Goal: Task Accomplishment & Management: Use online tool/utility

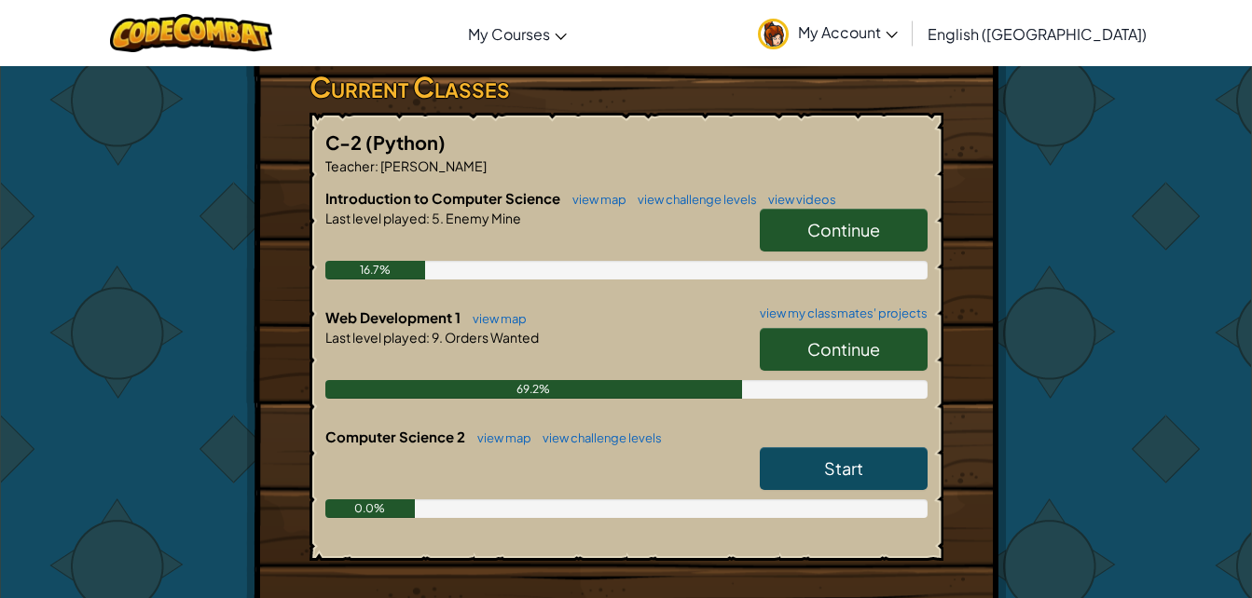
scroll to position [315, 0]
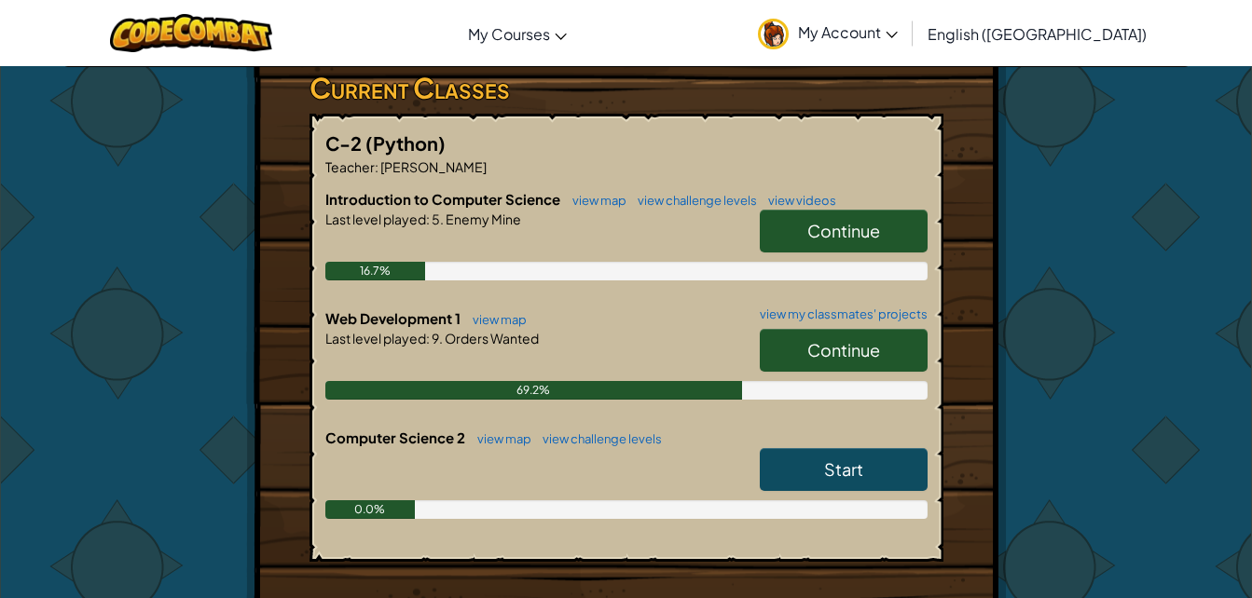
click at [824, 354] on span "Continue" at bounding box center [843, 349] width 73 height 21
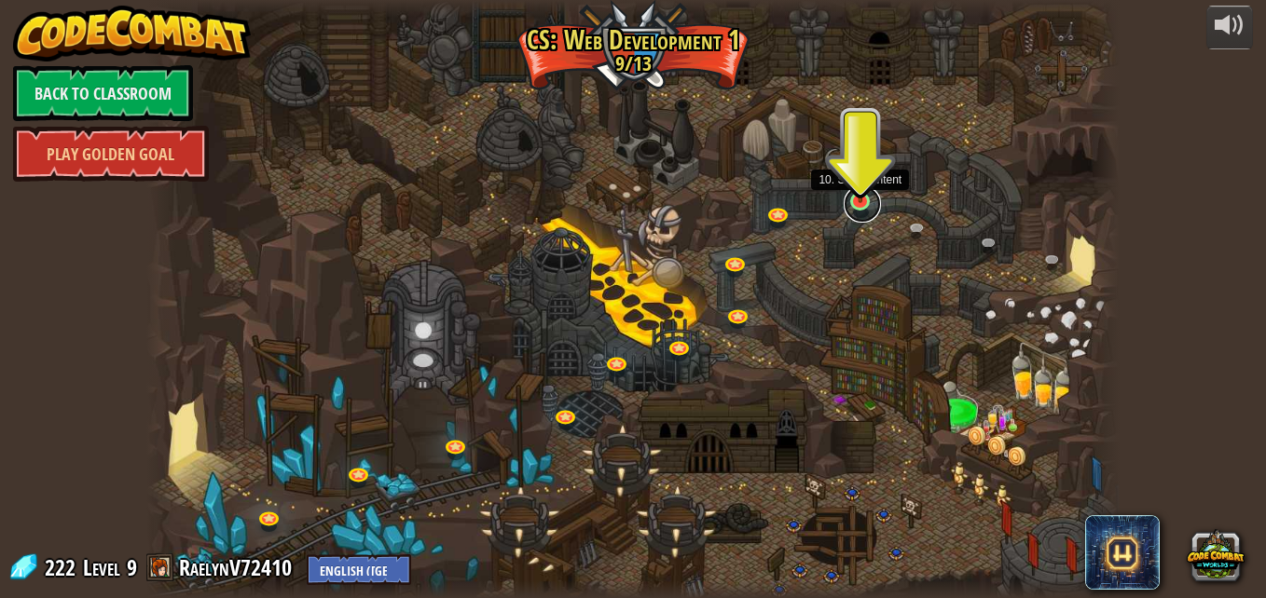
click at [852, 209] on link at bounding box center [862, 204] width 37 height 37
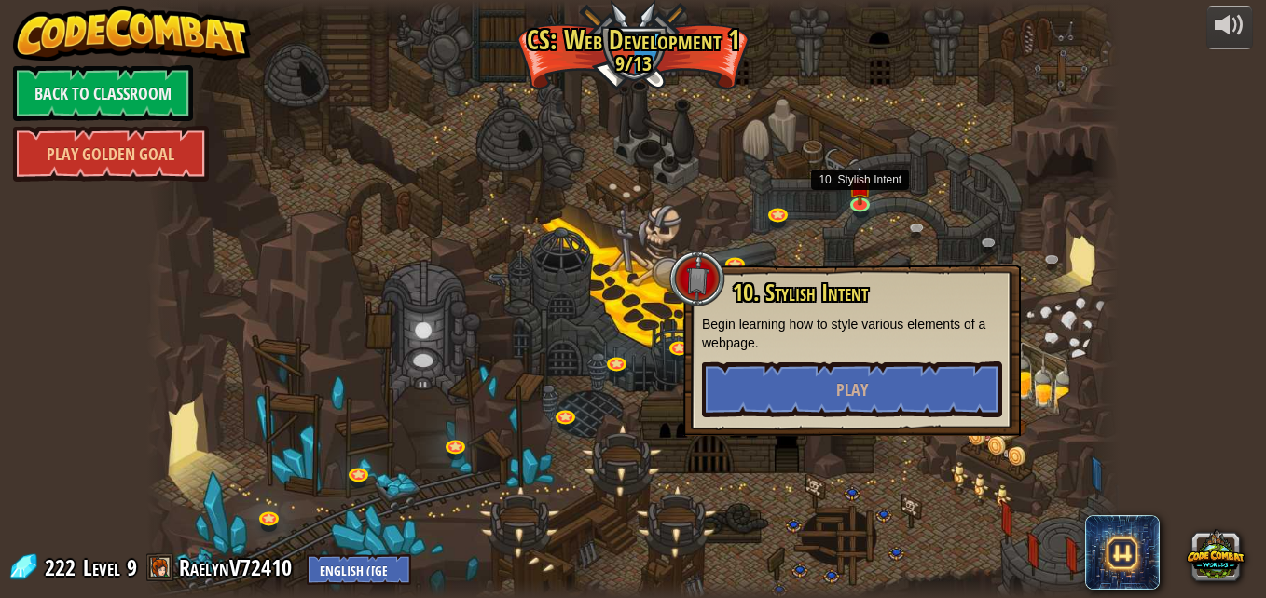
click at [823, 424] on div "10. Stylish Intent Begin learning how to style various elements of a webpage. P…" at bounding box center [851, 351] width 337 height 172
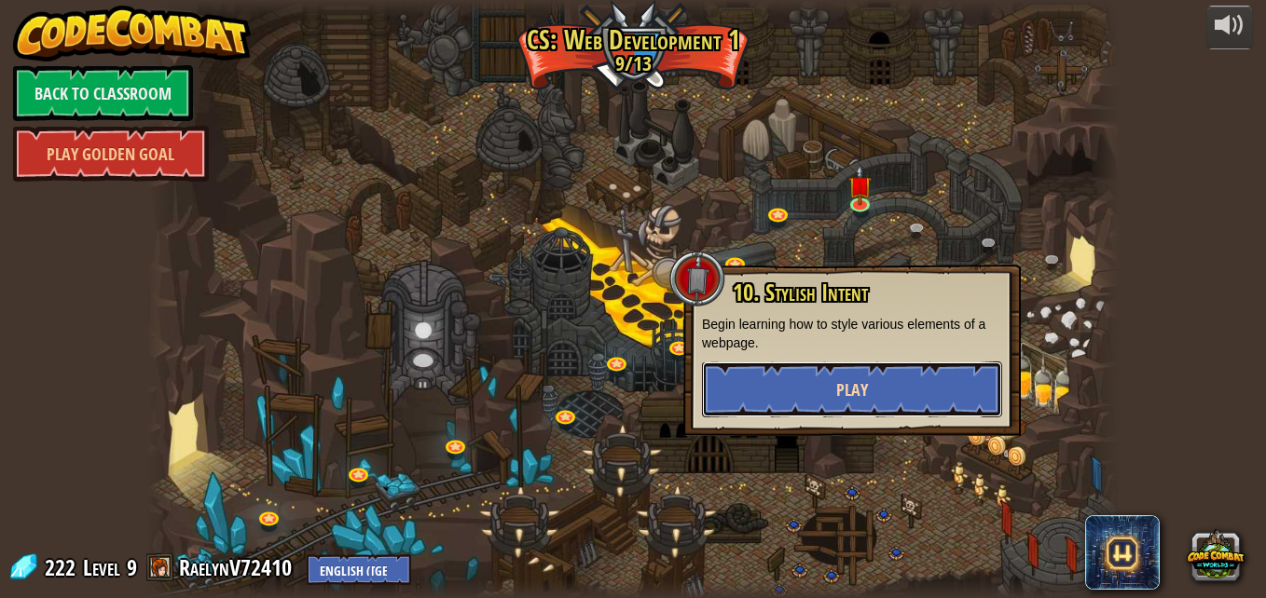
click at [816, 399] on button "Play" at bounding box center [852, 390] width 300 height 56
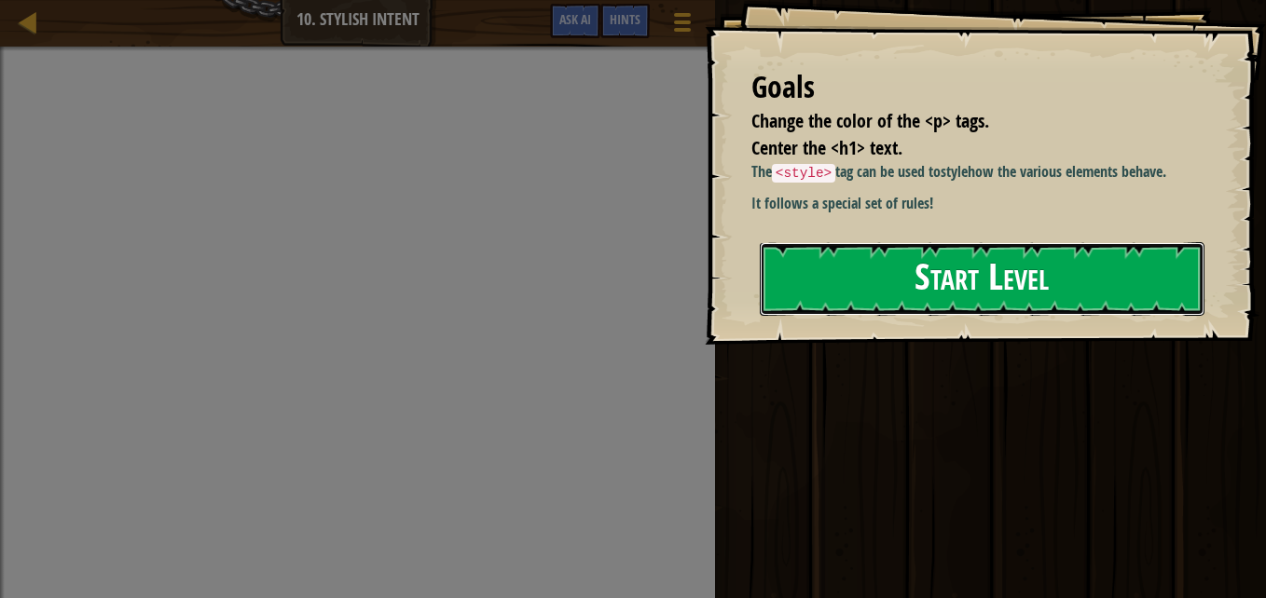
click at [942, 316] on button "Start Level" at bounding box center [982, 279] width 445 height 74
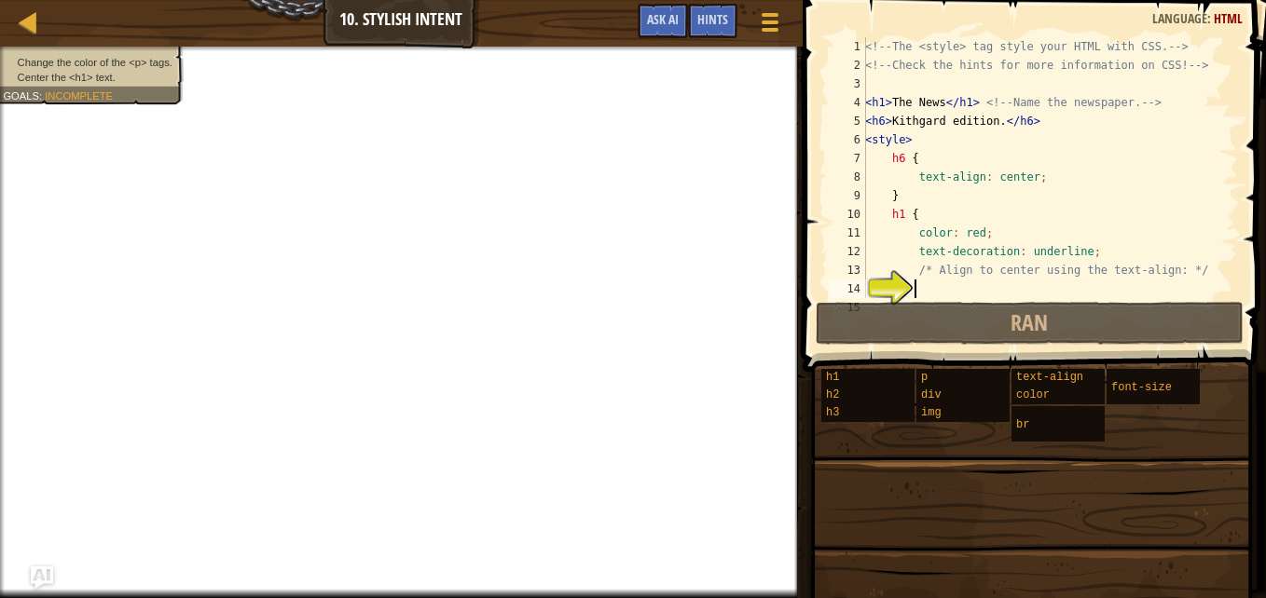
scroll to position [19, 0]
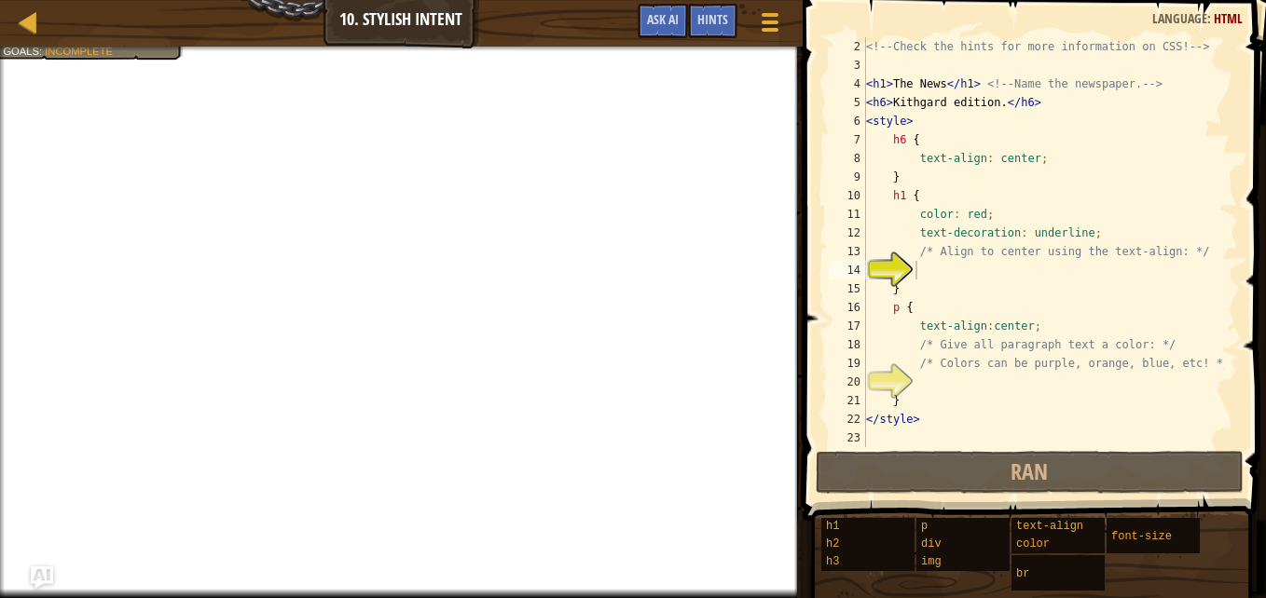
click at [159, 45] on div "Map Web Development 1 10. Stylish Intent Game Menu Done Hints Ask AI" at bounding box center [401, 23] width 803 height 47
click at [908, 309] on div "<!-- Check the hints for more information on CSS! --> < h1 > The News </ h1 > <…" at bounding box center [1043, 260] width 362 height 447
type textarea "p {"
click at [917, 272] on div "<!-- Check the hints for more information on CSS! --> < h1 > The News </ h1 > <…" at bounding box center [1043, 260] width 362 height 447
type textarea "c"
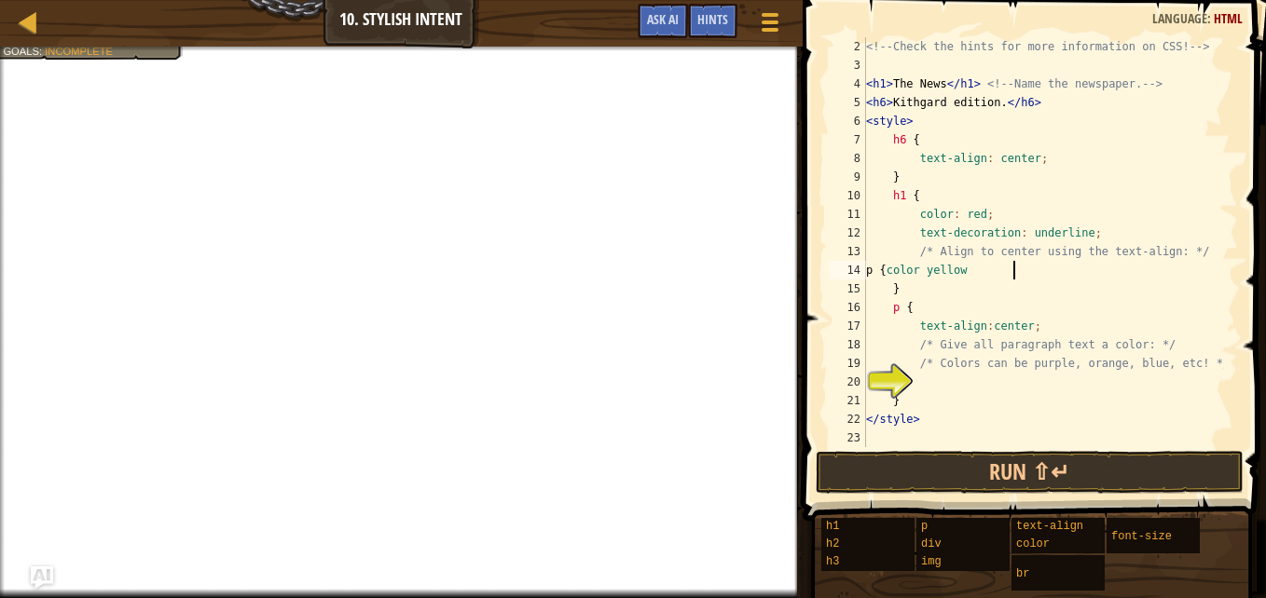
scroll to position [8, 11]
type textarea "p { color yellow"
click at [934, 379] on div "<!-- Check the hints for more information on CSS! --> < h1 > The News </ h1 > <…" at bounding box center [1043, 260] width 362 height 447
click at [934, 273] on div "<!-- Check the hints for more information on CSS! --> < h1 > The News </ h1 > <…" at bounding box center [1043, 260] width 362 height 447
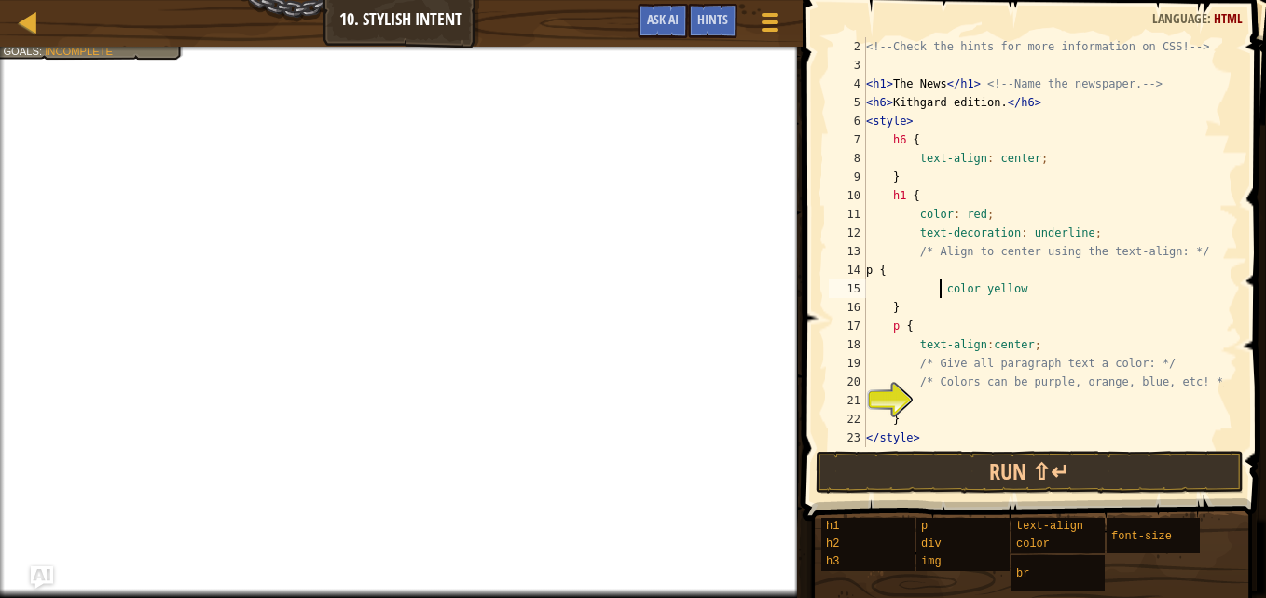
click at [920, 272] on div "<!-- Check the hints for more information on CSS! --> < h1 > The News </ h1 > <…" at bounding box center [1043, 260] width 362 height 447
click at [944, 277] on div "<!-- Check the hints for more information on CSS! --> < h1 > The News </ h1 > <…" at bounding box center [1043, 260] width 362 height 447
click at [940, 293] on div "<!-- Check the hints for more information on CSS! --> < h1 > The News </ h1 > <…" at bounding box center [1043, 260] width 362 height 447
click at [1014, 293] on div "<!-- Check the hints for more information on CSS! --> < h1 > The News </ h1 > <…" at bounding box center [1043, 260] width 362 height 447
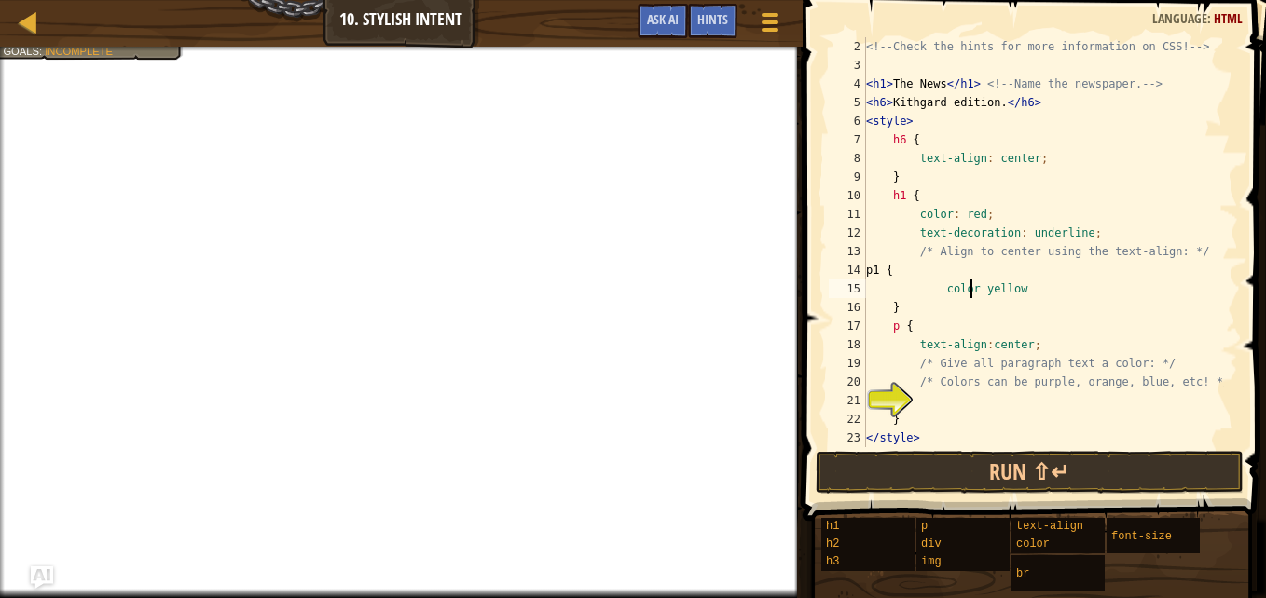
click at [970, 288] on div "<!-- Check the hints for more information on CSS! --> < h1 > The News </ h1 > <…" at bounding box center [1043, 260] width 362 height 447
click at [1019, 295] on div "<!-- Check the hints for more information on CSS! --> < h1 > The News </ h1 > <…" at bounding box center [1043, 260] width 362 height 447
click at [963, 420] on div "<!-- Check the hints for more information on CSS! --> < h1 > The News </ h1 > <…" at bounding box center [1043, 260] width 362 height 447
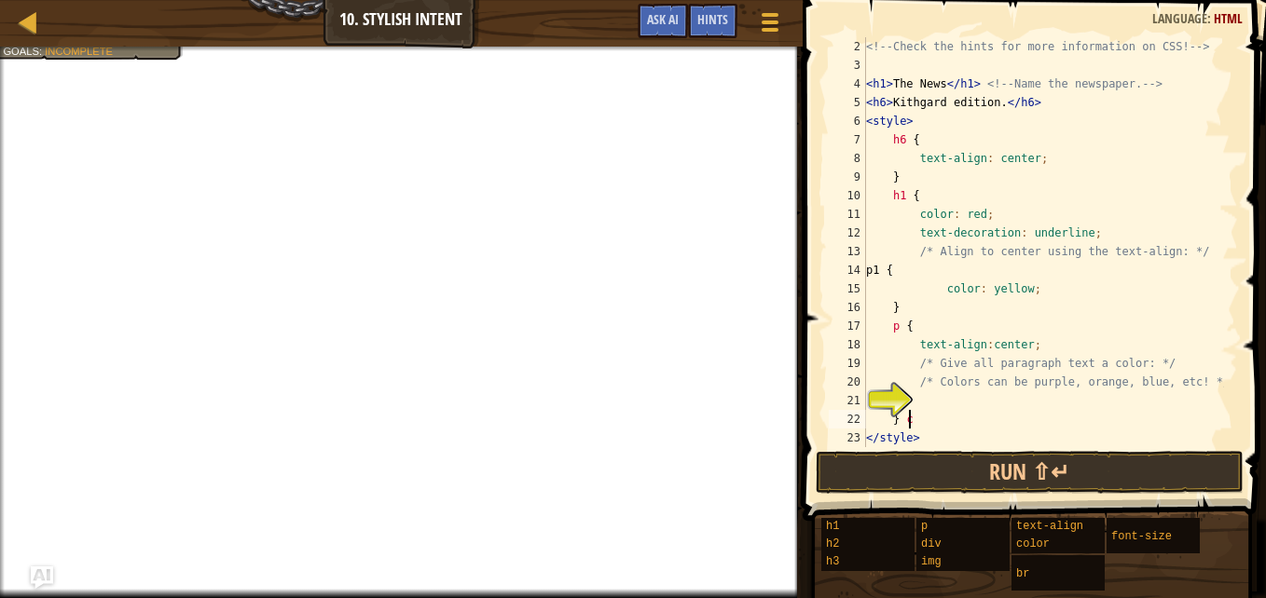
scroll to position [8, 2]
type textarea "}"
click at [914, 395] on div "<!-- Check the hints for more information on CSS! --> < h1 > The News </ h1 > <…" at bounding box center [1043, 260] width 362 height 447
type textarea "p {"
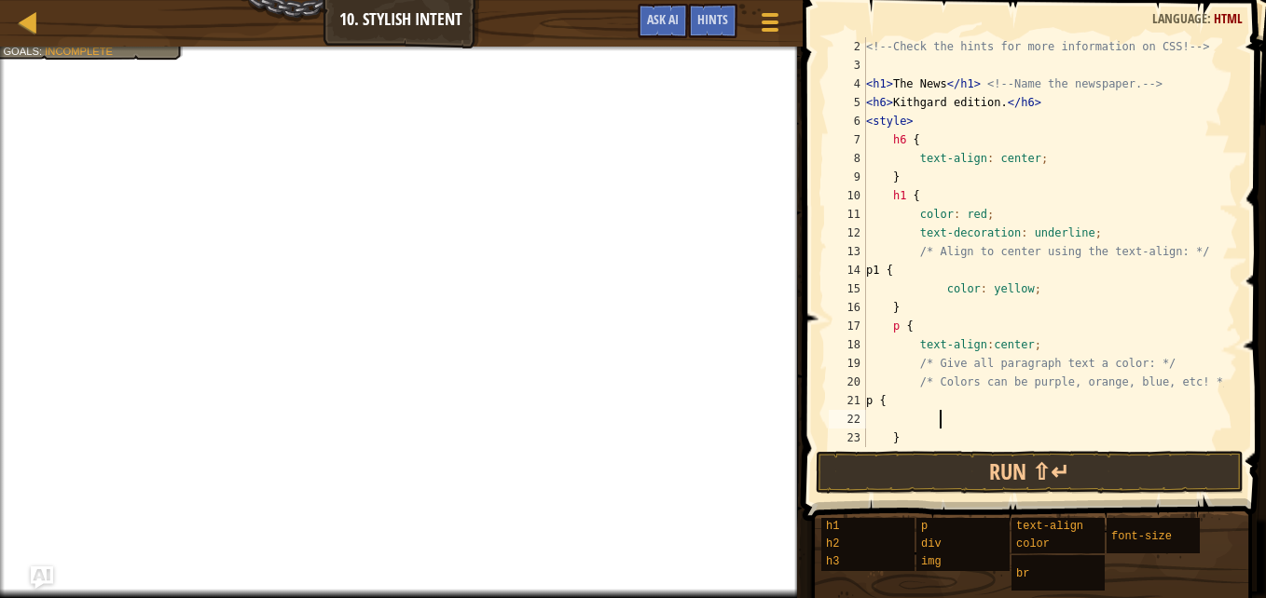
scroll to position [8, 6]
type textarea "r"
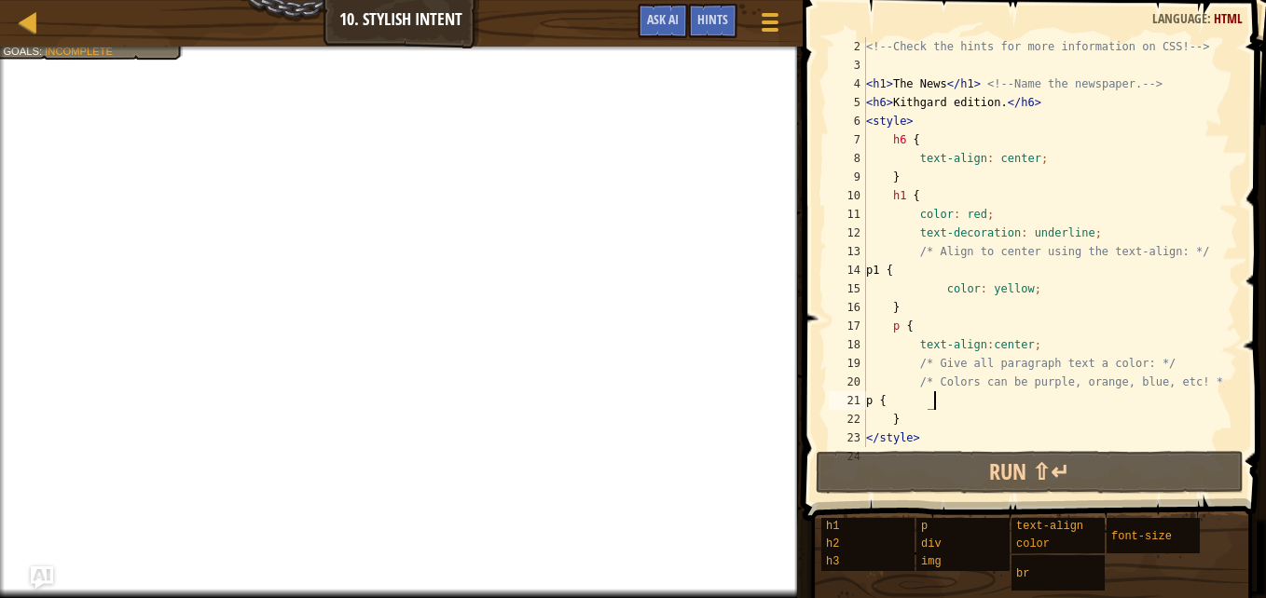
type textarea "p {"
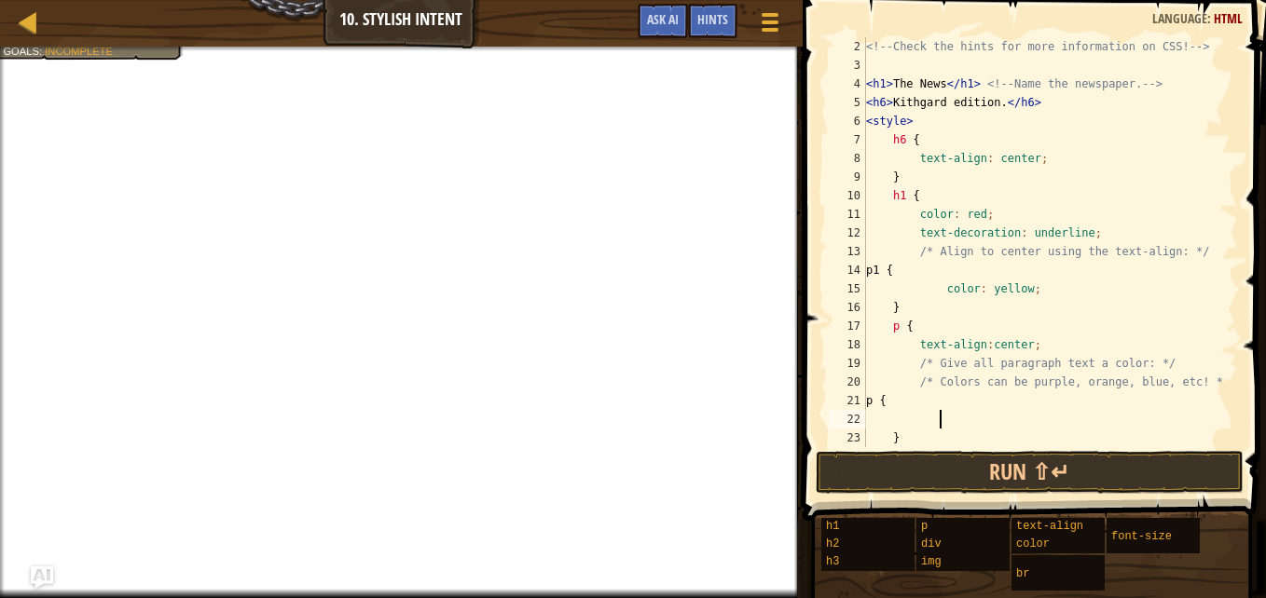
click at [920, 400] on div "<!-- Check the hints for more information on CSS! --> < h1 > The News </ h1 > <…" at bounding box center [1043, 260] width 362 height 447
type textarea "p2 {"
click at [949, 398] on div "<!-- Check the hints for more information on CSS! --> < h1 > The News </ h1 > <…" at bounding box center [1043, 260] width 362 height 447
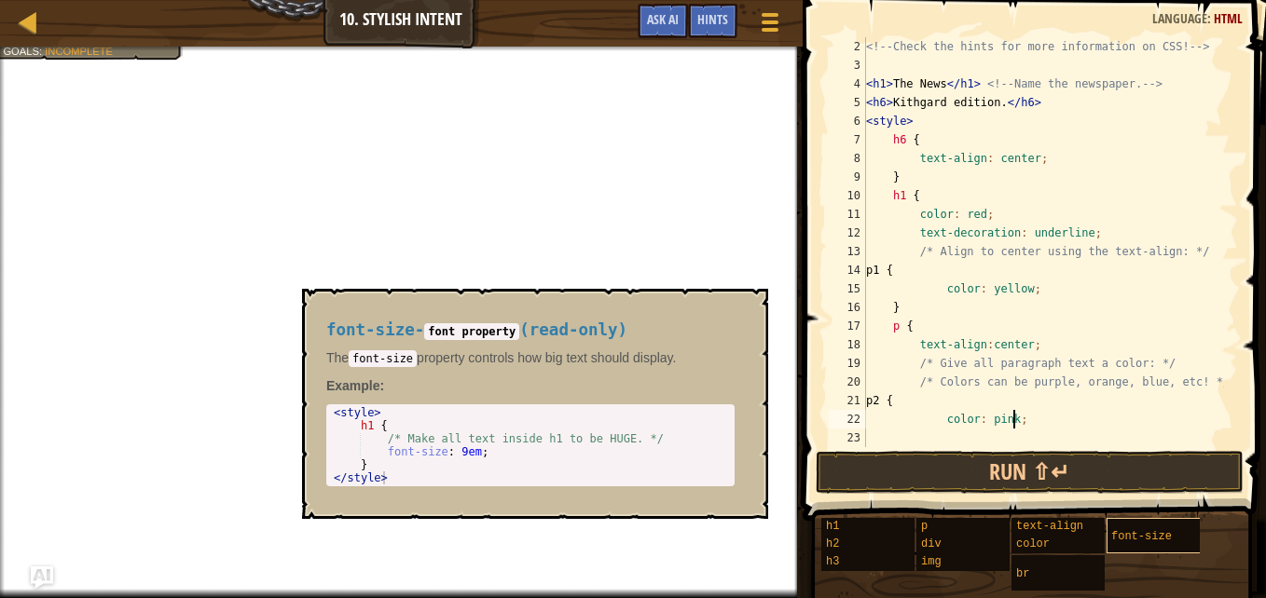
scroll to position [8, 11]
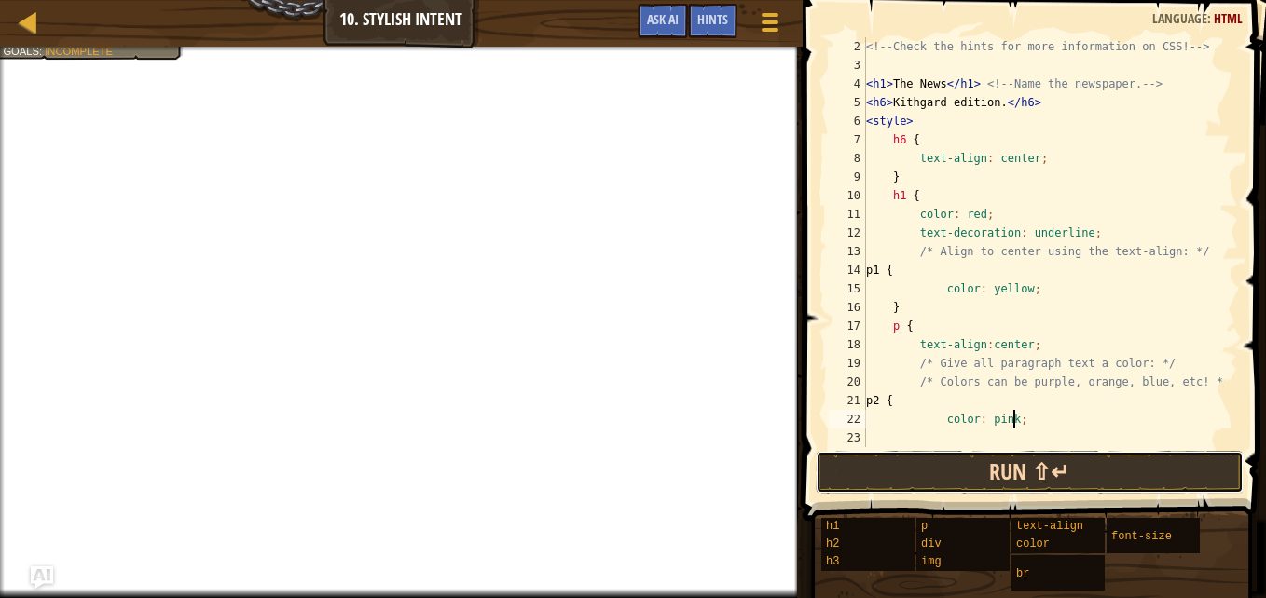
click at [1110, 480] on button "Run ⇧↵" at bounding box center [1030, 472] width 428 height 43
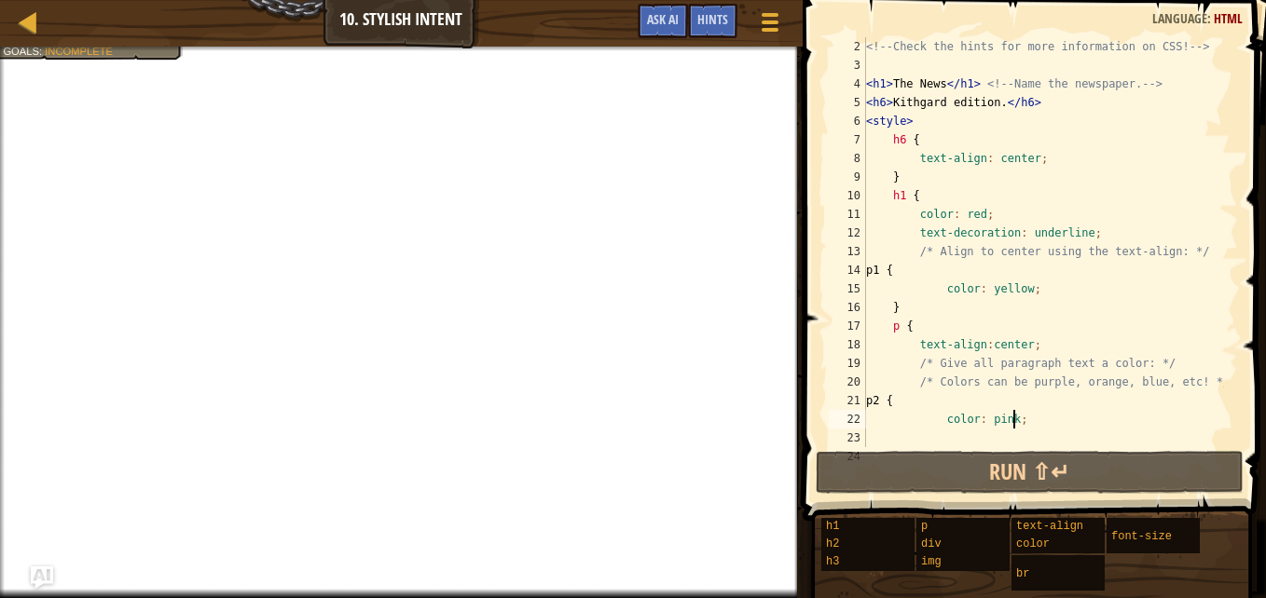
drag, startPoint x: 1110, startPoint y: 480, endPoint x: 860, endPoint y: 409, distance: 259.7
click at [860, 409] on div "21" at bounding box center [847, 401] width 37 height 19
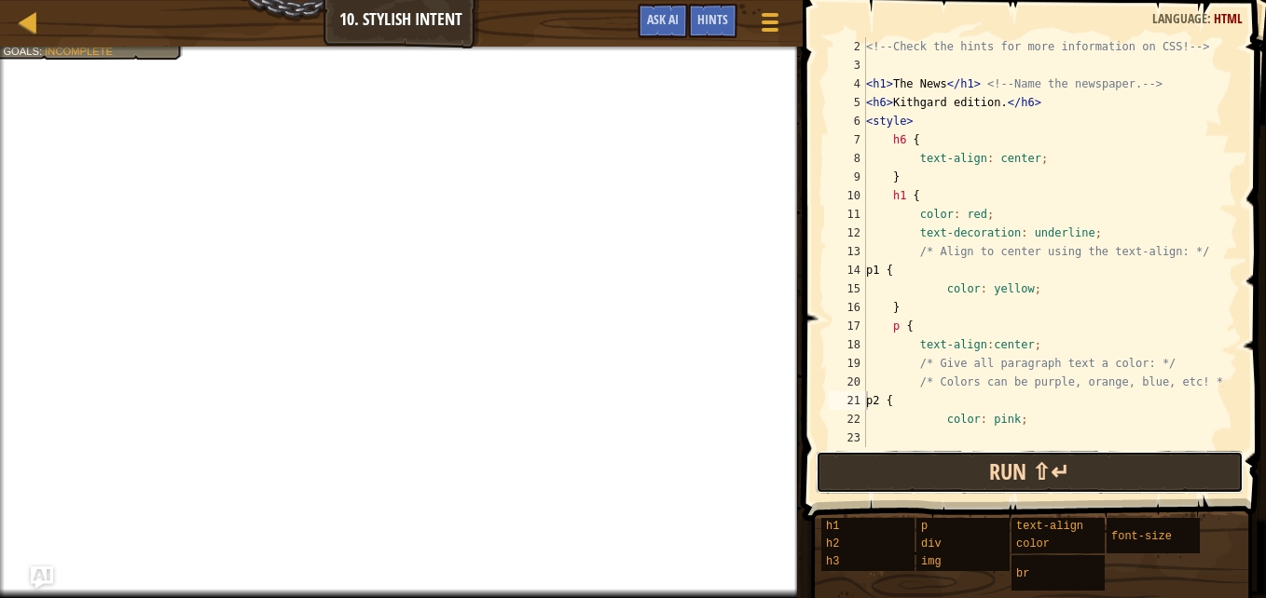
click at [945, 477] on button "Run ⇧↵" at bounding box center [1030, 472] width 428 height 43
click at [1028, 457] on button "Run ⇧↵" at bounding box center [1030, 472] width 428 height 43
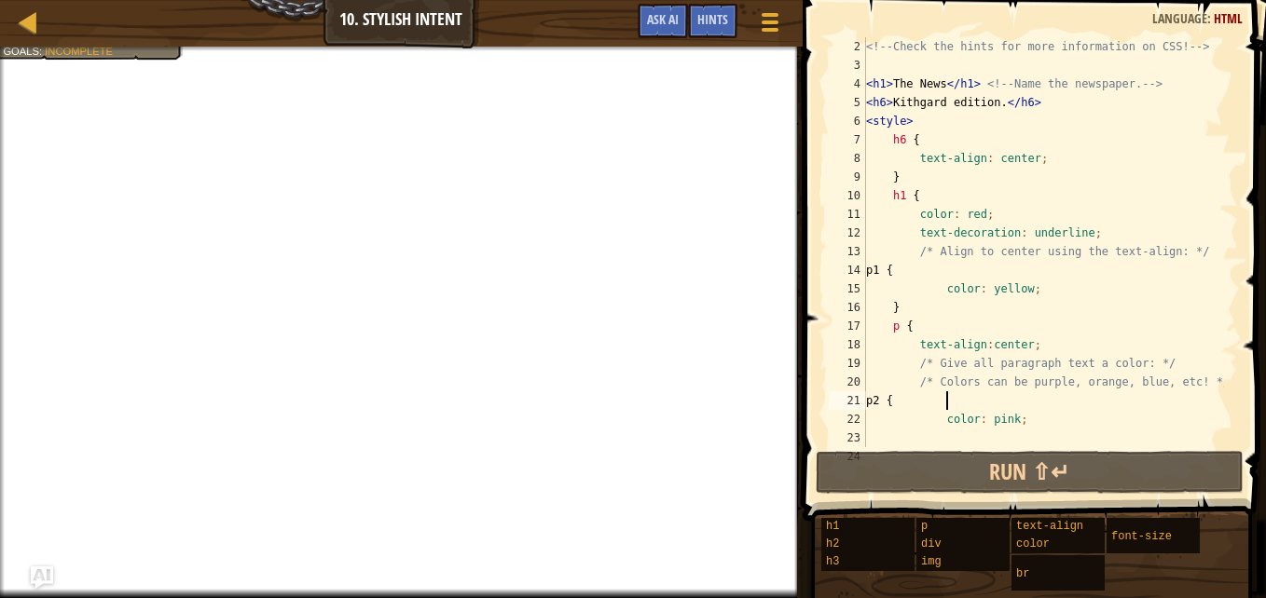
drag, startPoint x: 947, startPoint y: 406, endPoint x: 943, endPoint y: 397, distance: 10.0
click at [943, 397] on div "<!-- Check the hints for more information on CSS! --> < h1 > The News </ h1 > <…" at bounding box center [1043, 260] width 362 height 447
click at [1027, 419] on div "<!-- Check the hints for more information on CSS! --> < h1 > The News </ h1 > <…" at bounding box center [1043, 260] width 362 height 447
click at [137, 49] on div at bounding box center [401, 49] width 803 height 5
click at [97, 51] on span "Incomplete" at bounding box center [79, 51] width 68 height 12
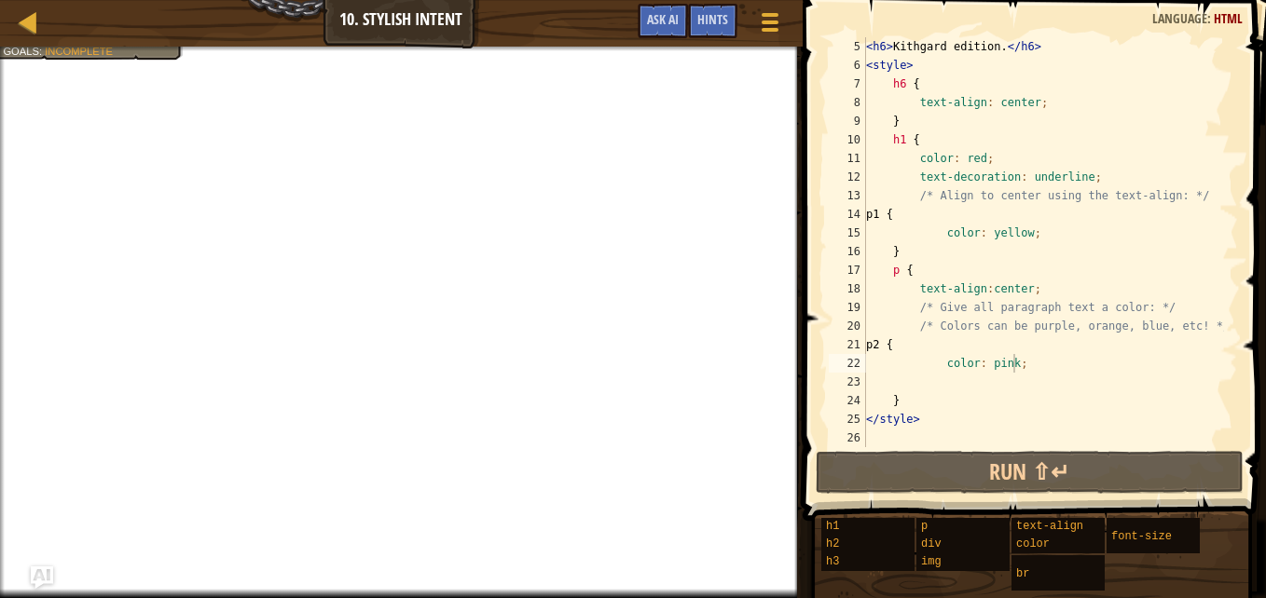
scroll to position [75, 0]
click at [928, 346] on div "< h6 > Kithgard edition. </ h6 > < style > h6 { text-align : center ; } h1 { co…" at bounding box center [1043, 260] width 362 height 447
click at [1022, 361] on div "< h6 > Kithgard edition. </ h6 > < style > h6 { text-align : center ; } h1 { co…" at bounding box center [1043, 260] width 362 height 447
click at [896, 274] on div "< h6 > Kithgard edition. </ h6 > < style > h6 { text-align : center ; } h1 { co…" at bounding box center [1043, 260] width 362 height 447
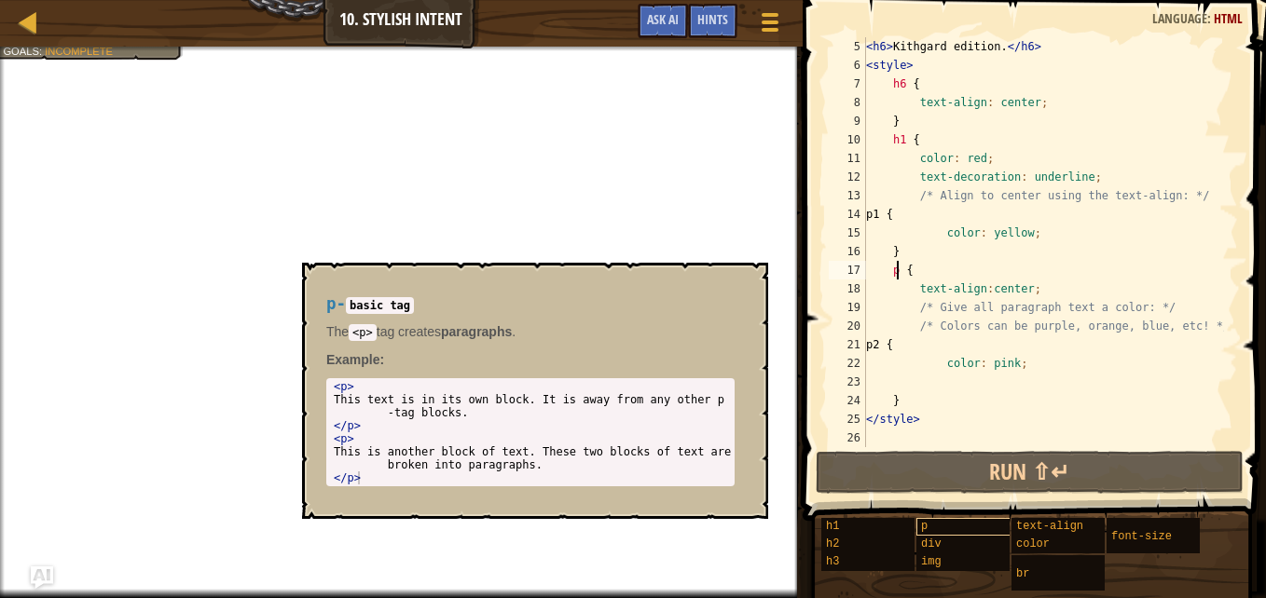
scroll to position [8, 2]
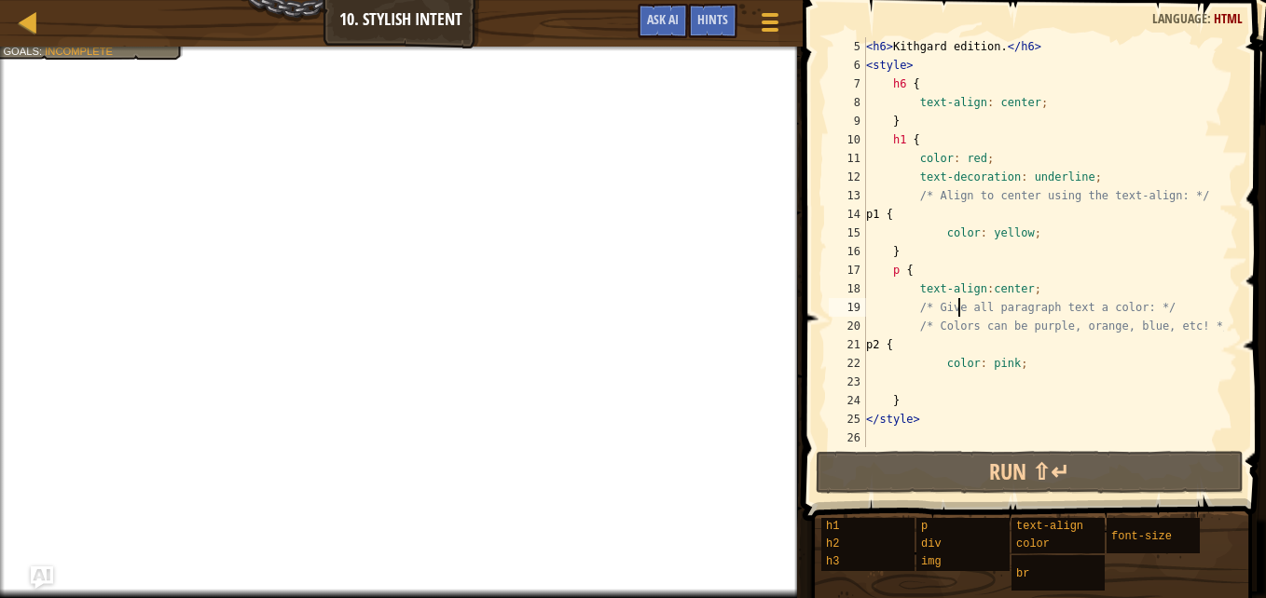
click at [959, 305] on div "< h6 > Kithgard edition. </ h6 > < style > h6 { text-align : center ; } h1 { co…" at bounding box center [1043, 260] width 362 height 447
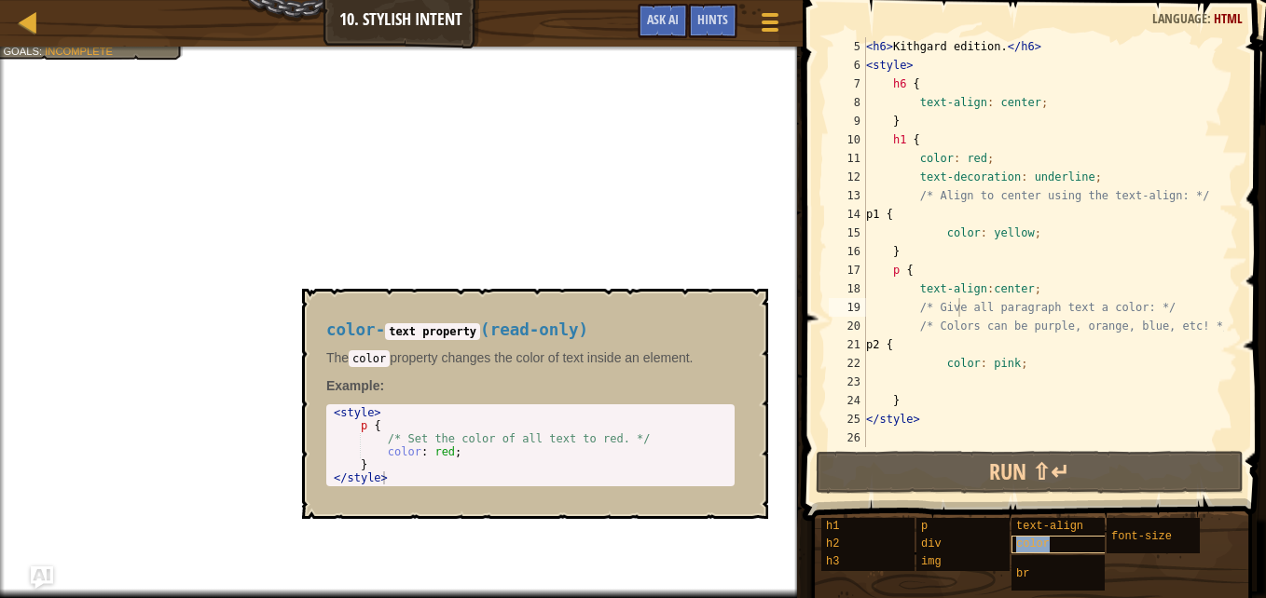
click at [1071, 544] on div "color" at bounding box center [1074, 545] width 127 height 18
click at [927, 343] on div "< h6 > Kithgard edition. </ h6 > < style > h6 { text-align : center ; } h1 { co…" at bounding box center [1043, 260] width 362 height 447
click at [910, 265] on div "< h6 > Kithgard edition. </ h6 > < style > h6 { text-align : center ; } h1 { co…" at bounding box center [1043, 260] width 362 height 447
click at [918, 282] on div "< h6 > Kithgard edition. </ h6 > < style > h6 { text-align : center ; } h1 { co…" at bounding box center [1043, 260] width 362 height 447
click at [1020, 290] on div "< h6 > Kithgard edition. </ h6 > < style > h6 { text-align : center ; } h1 { co…" at bounding box center [1043, 260] width 362 height 447
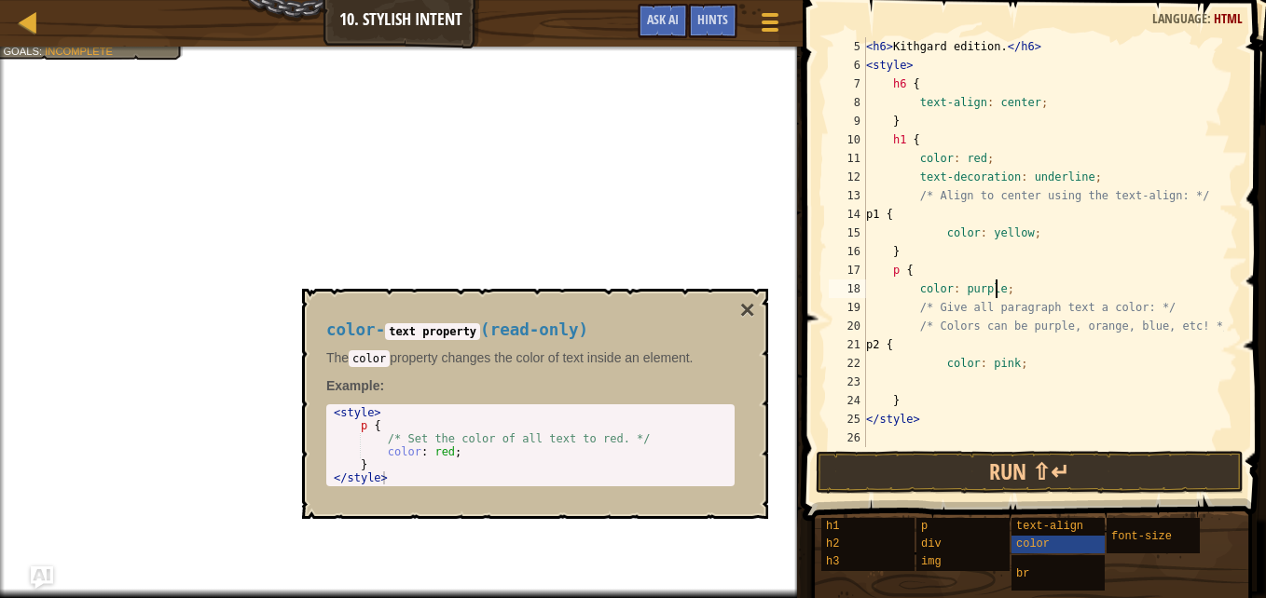
scroll to position [8, 10]
click at [1003, 288] on div "< h6 > Kithgard edition. </ h6 > < style > h6 { text-align : center ; } h1 { co…" at bounding box center [1043, 260] width 362 height 447
type textarea "color: purple;"
click at [764, 33] on div at bounding box center [769, 21] width 25 height 27
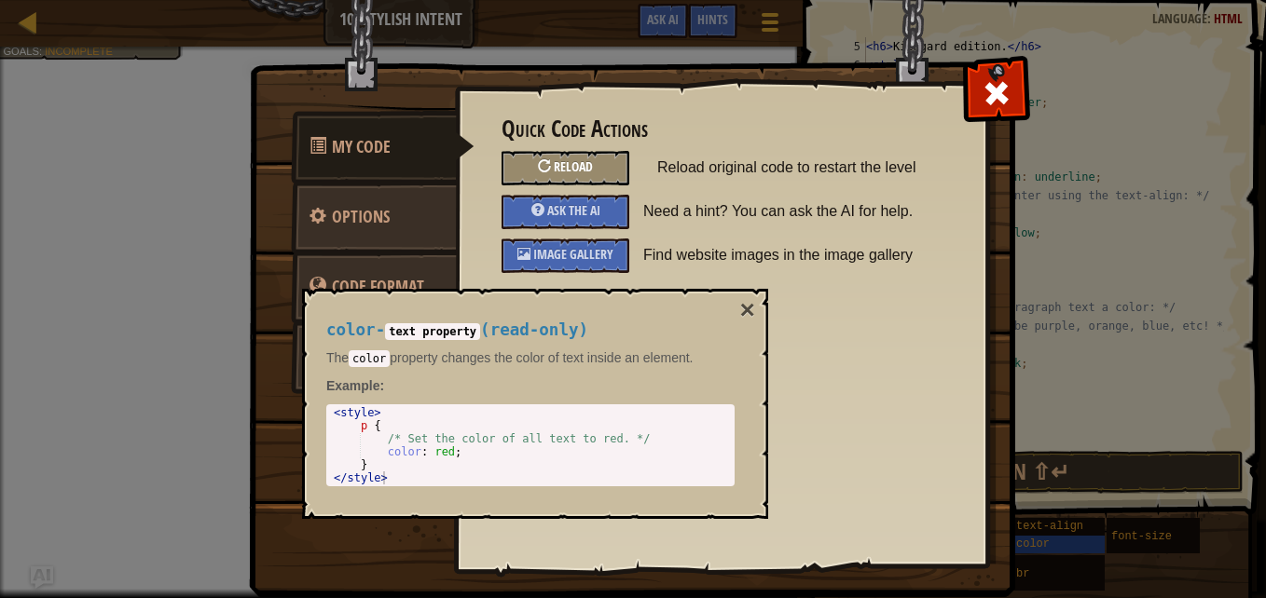
click at [566, 164] on span "Reload" at bounding box center [573, 167] width 39 height 18
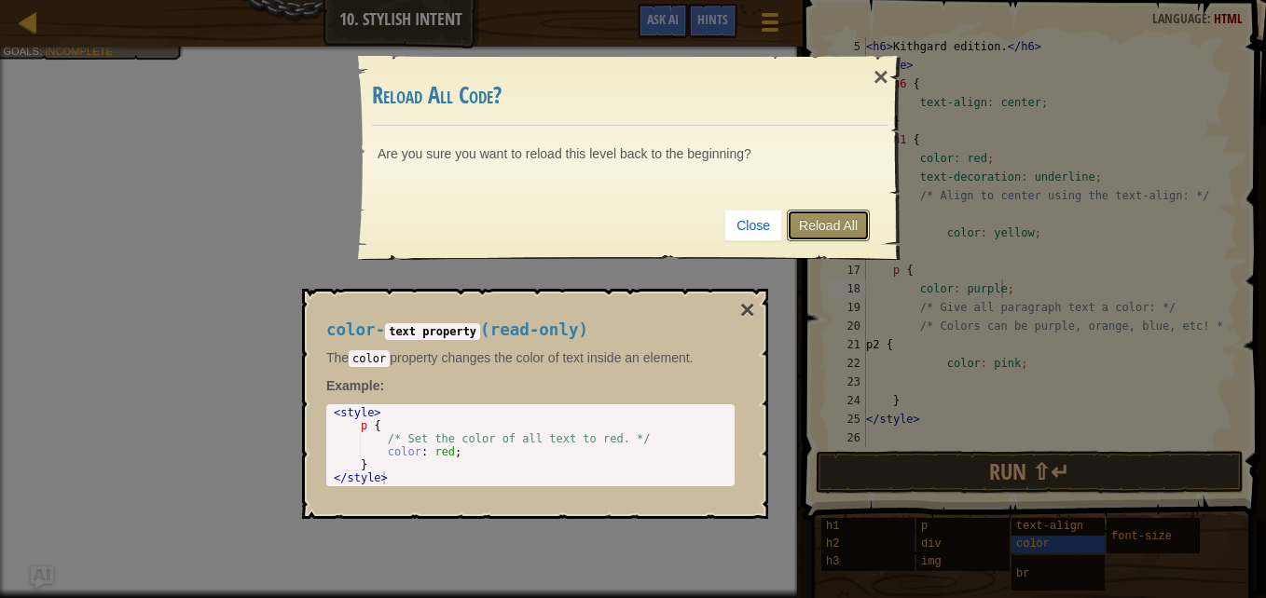
click at [837, 222] on link "Reload All" at bounding box center [828, 226] width 83 height 32
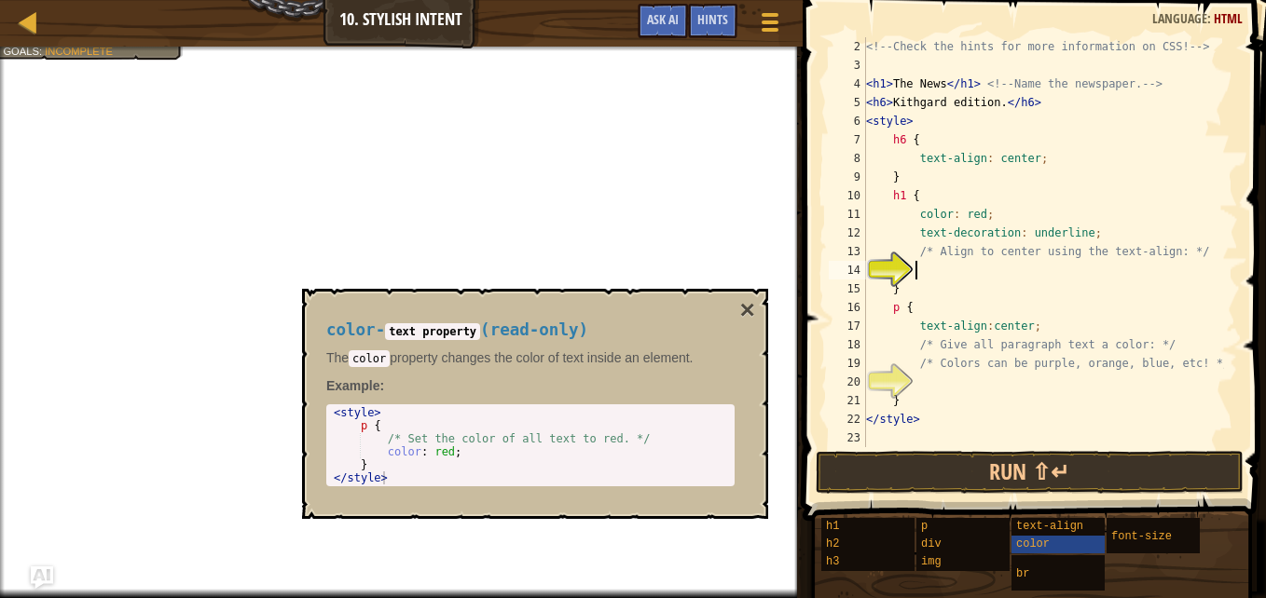
scroll to position [8, 3]
click at [914, 384] on div "<!-- Check the hints for more information on CSS! --> < h1 > The News </ h1 > <…" at bounding box center [1043, 260] width 362 height 447
type textarea "color: purple"
click at [928, 278] on div "<!-- Check the hints for more information on CSS! --> < h1 > The News </ h1 > <…" at bounding box center [1043, 260] width 362 height 447
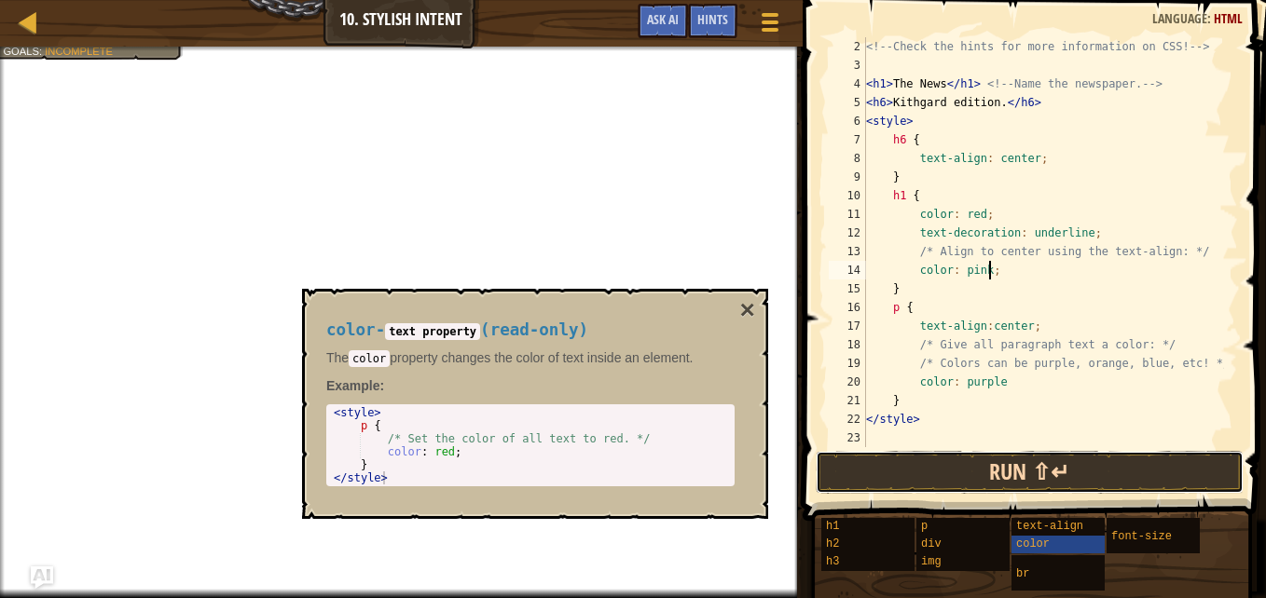
click at [1032, 486] on button "Run ⇧↵" at bounding box center [1030, 472] width 428 height 43
click at [1024, 493] on button "Run ⇧↵" at bounding box center [1030, 472] width 428 height 43
click at [1022, 488] on button "Run ⇧↵" at bounding box center [1030, 472] width 428 height 43
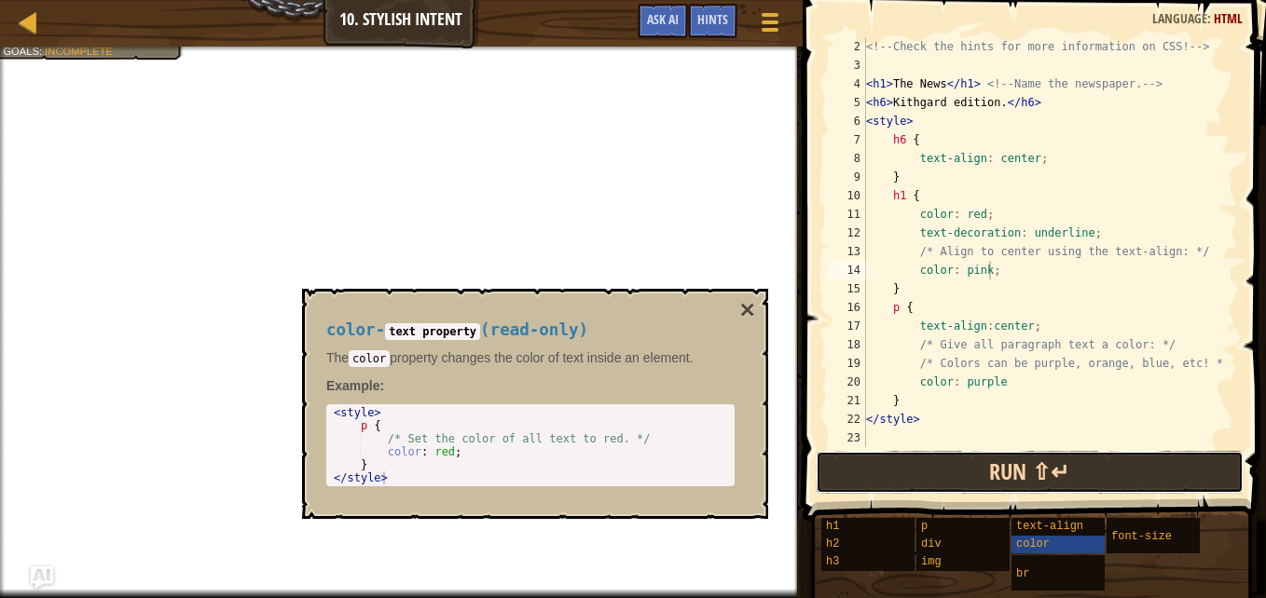
click at [1022, 488] on button "Run ⇧↵" at bounding box center [1030, 472] width 428 height 43
click at [1052, 467] on button "Run ⇧↵" at bounding box center [1030, 472] width 428 height 43
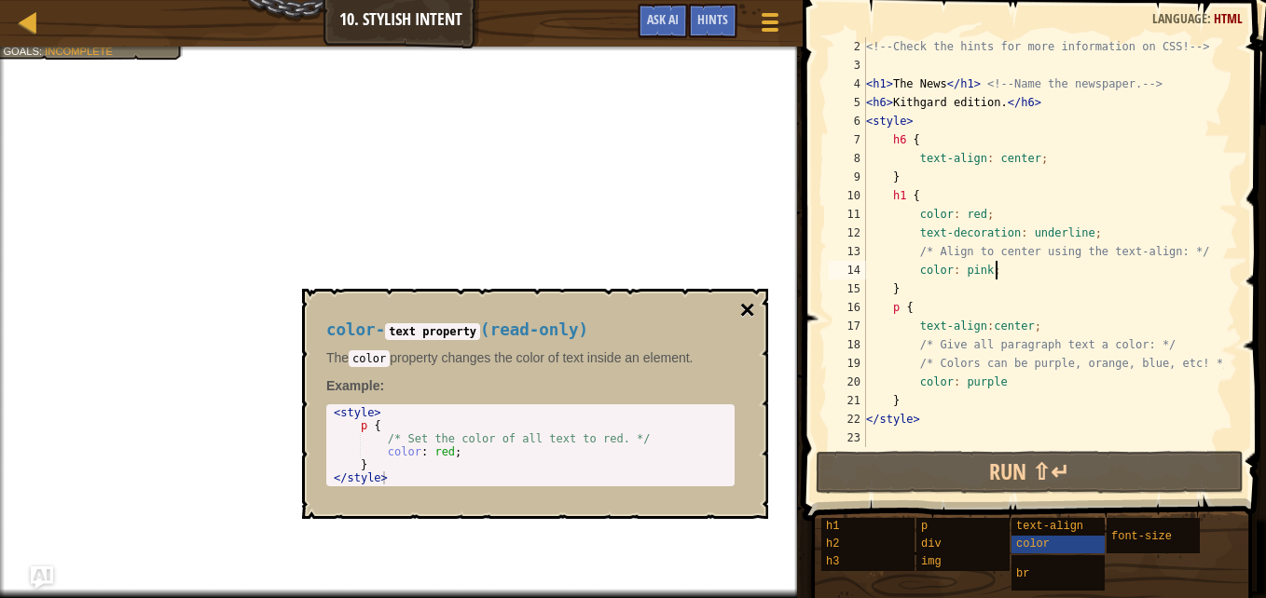
click at [748, 309] on button "×" at bounding box center [747, 310] width 15 height 26
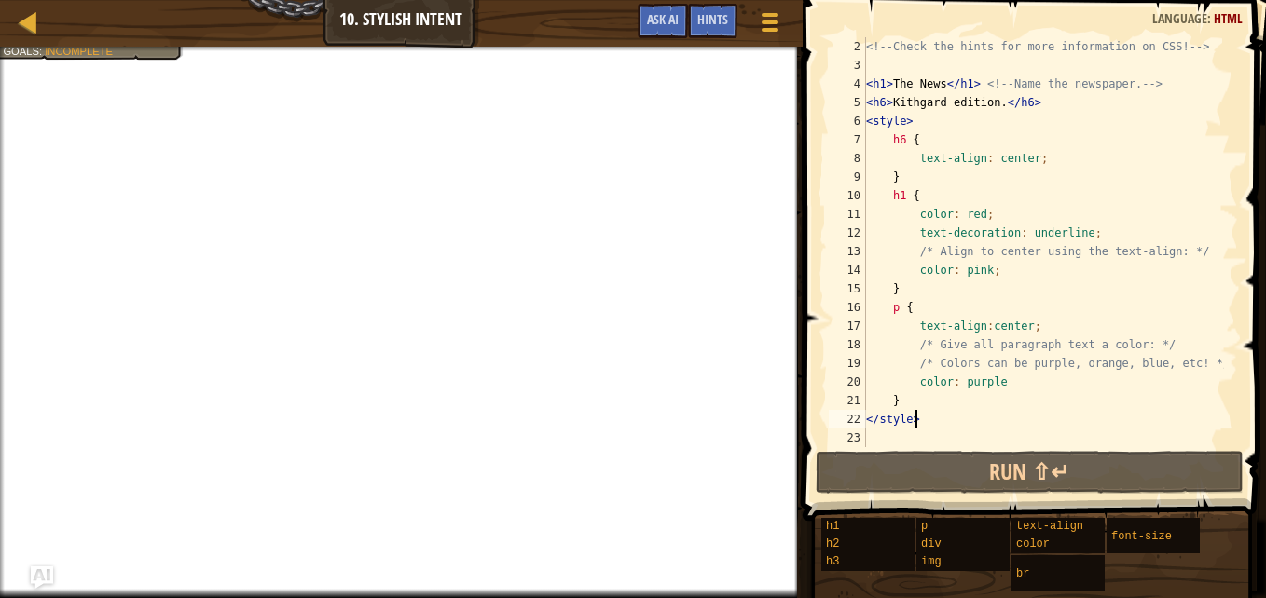
scroll to position [8, 3]
click at [925, 424] on div "<!-- Check the hints for more information on CSS! --> < h1 > The News </ h1 > <…" at bounding box center [1043, 260] width 362 height 447
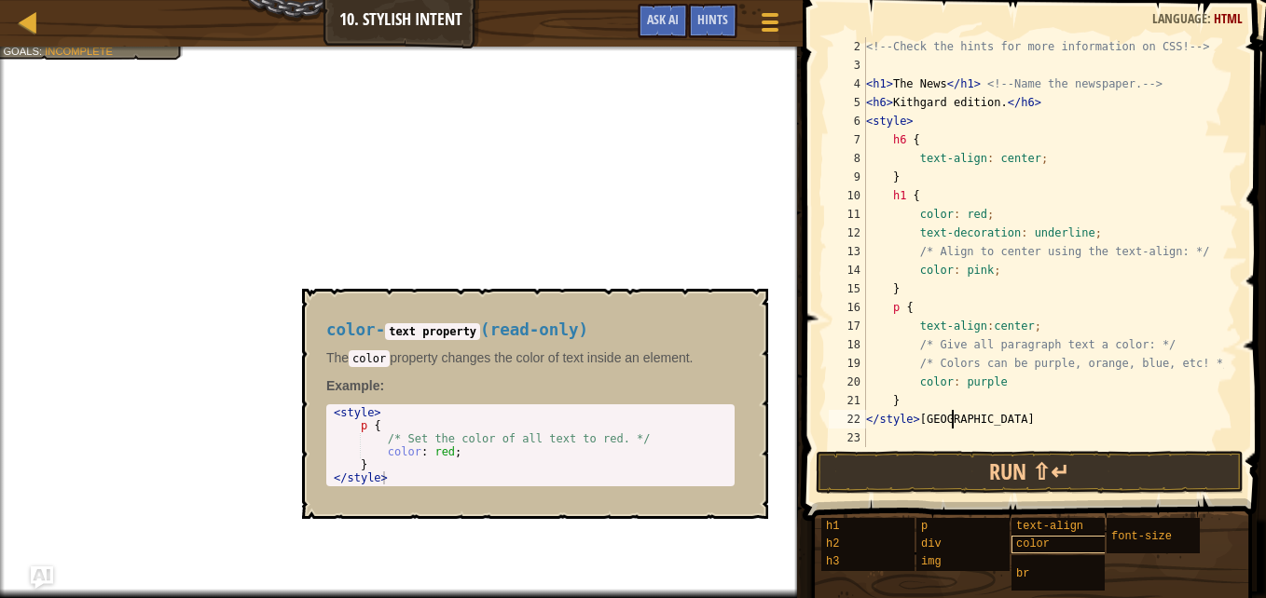
scroll to position [8, 7]
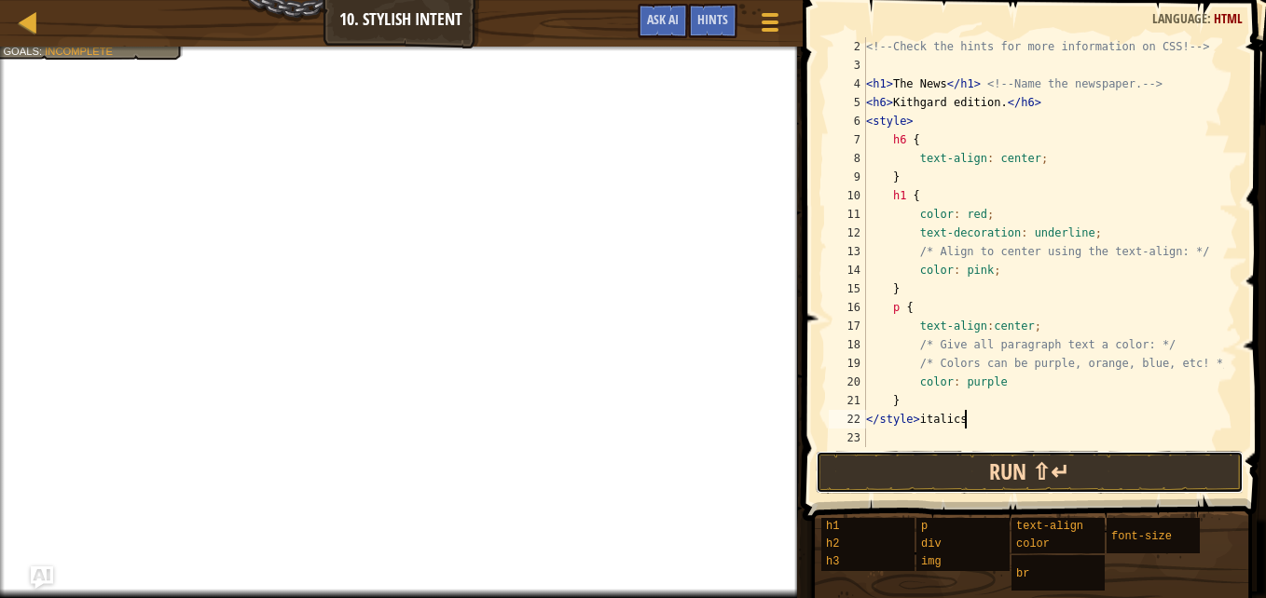
click at [1037, 464] on button "Run ⇧↵" at bounding box center [1030, 472] width 428 height 43
click at [1001, 466] on button "Run ⇧↵" at bounding box center [1030, 472] width 428 height 43
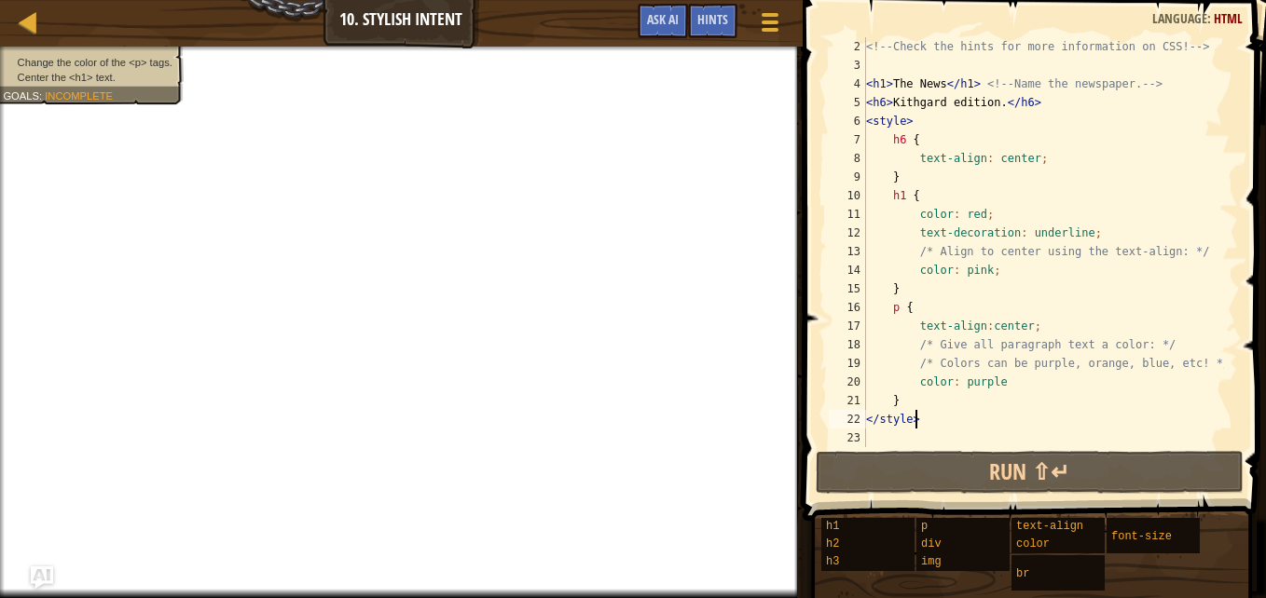
click at [53, 55] on ul "Change the color of the <p> tags. Center the <h1> text." at bounding box center [89, 70] width 172 height 30
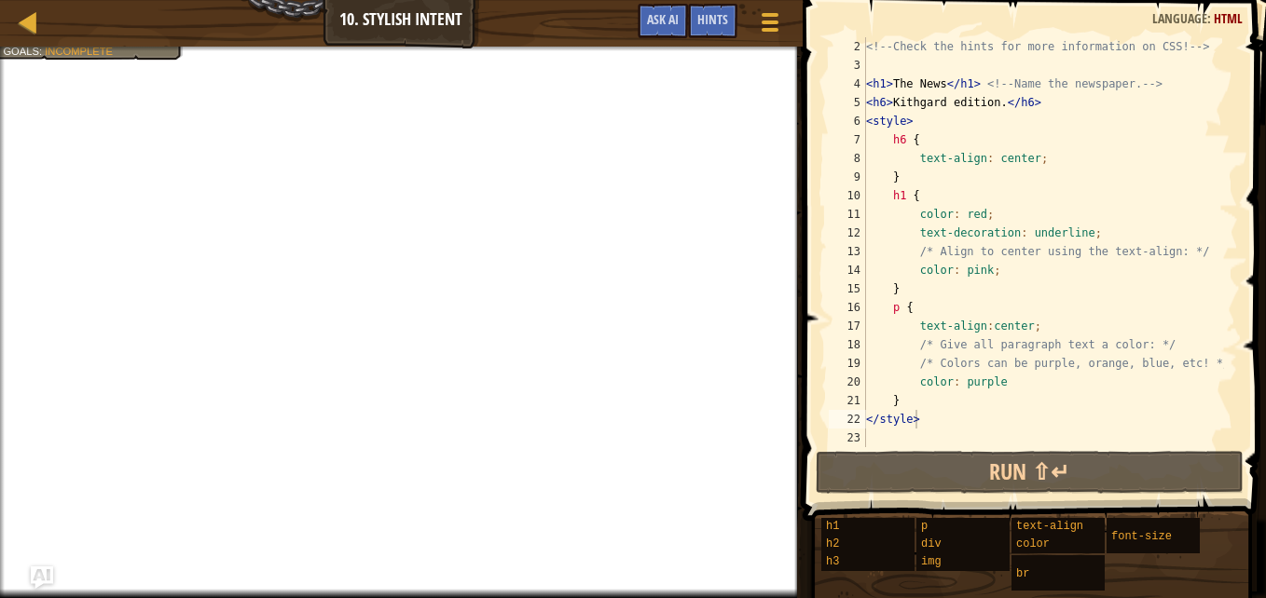
type textarea "/* Align to center using the text-align: */"
click at [942, 253] on div "<!-- Check the hints for more information on CSS! --> < h1 > The News </ h1 > <…" at bounding box center [1043, 260] width 362 height 447
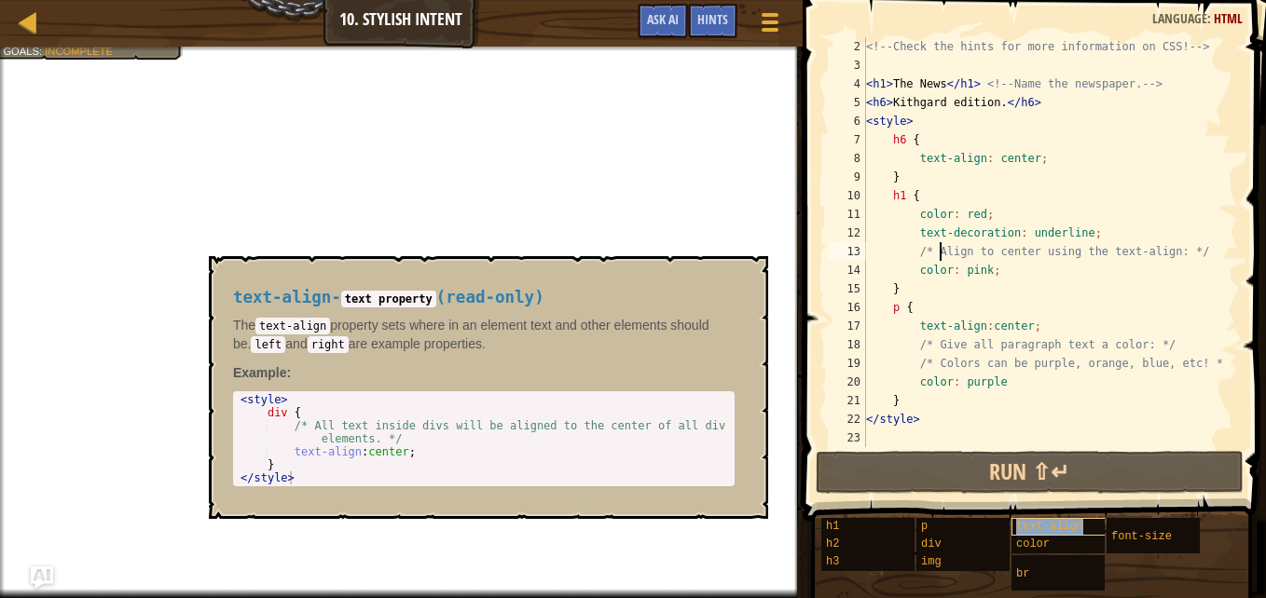
click at [1073, 526] on span "text-align" at bounding box center [1049, 526] width 67 height 13
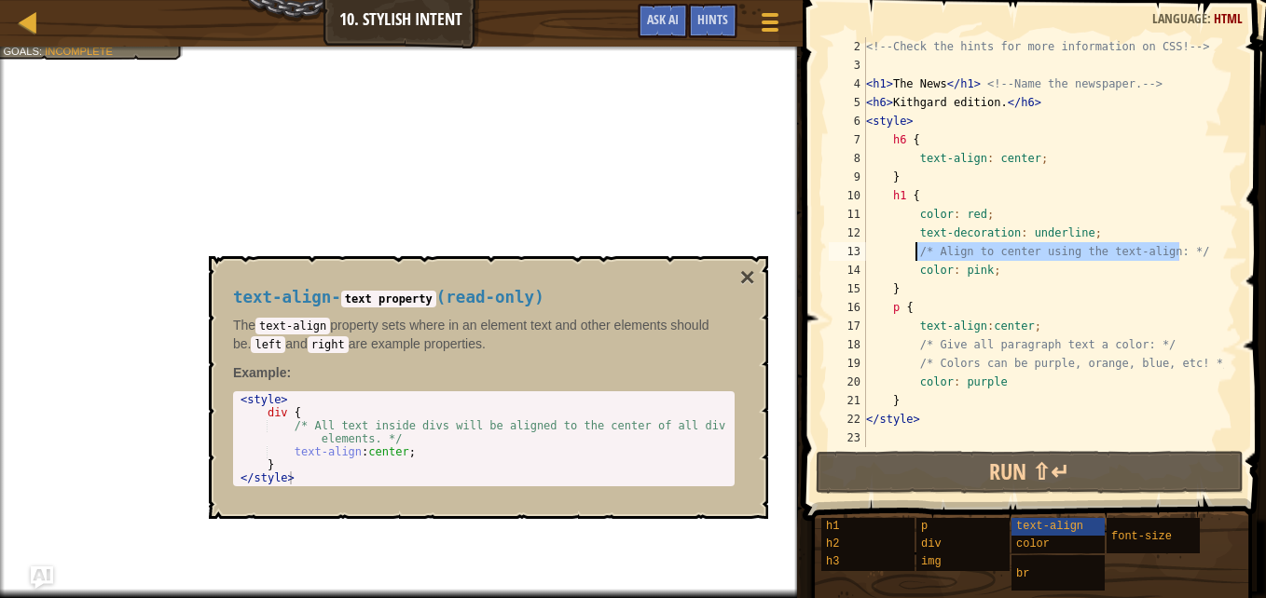
drag, startPoint x: 1179, startPoint y: 254, endPoint x: 915, endPoint y: 255, distance: 263.8
click at [915, 255] on div "<!-- Check the hints for more information on CSS! --> < h1 > The News </ h1 > <…" at bounding box center [1043, 260] width 362 height 447
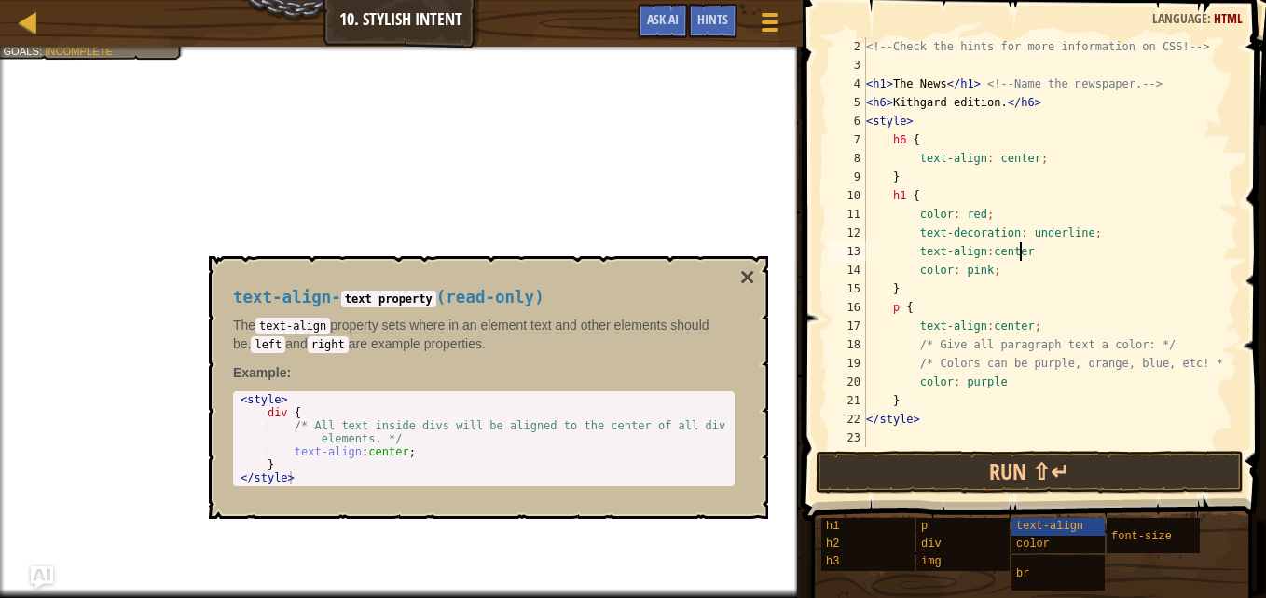
scroll to position [8, 12]
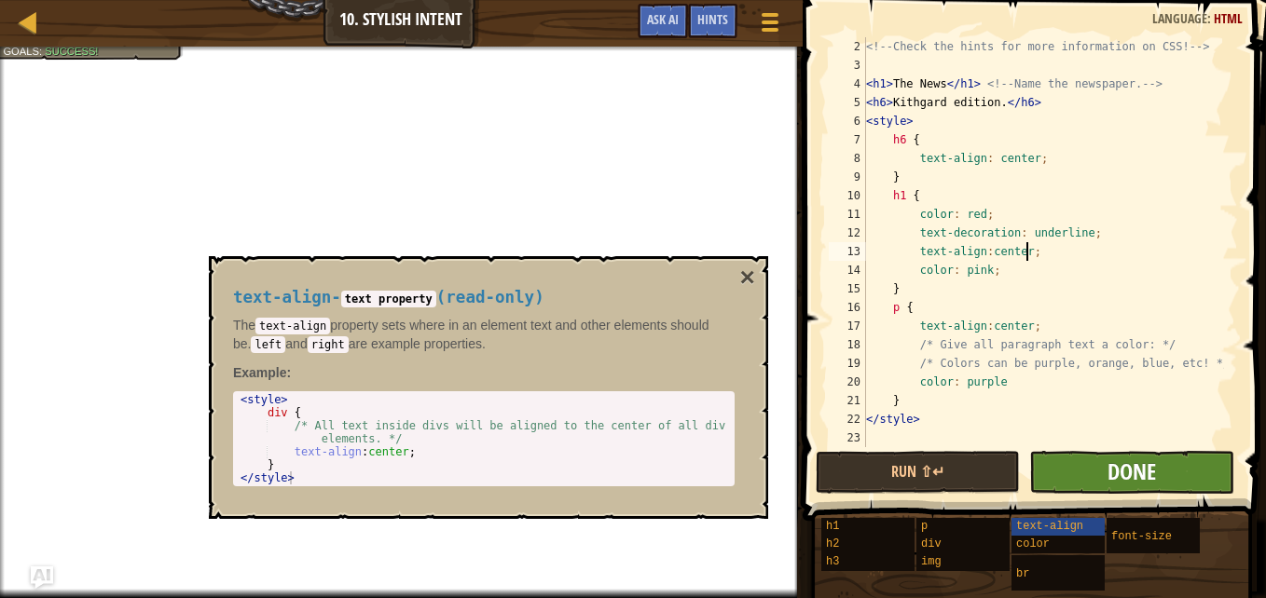
type textarea "text-align:center;"
click at [1117, 464] on span "Done" at bounding box center [1131, 472] width 48 height 30
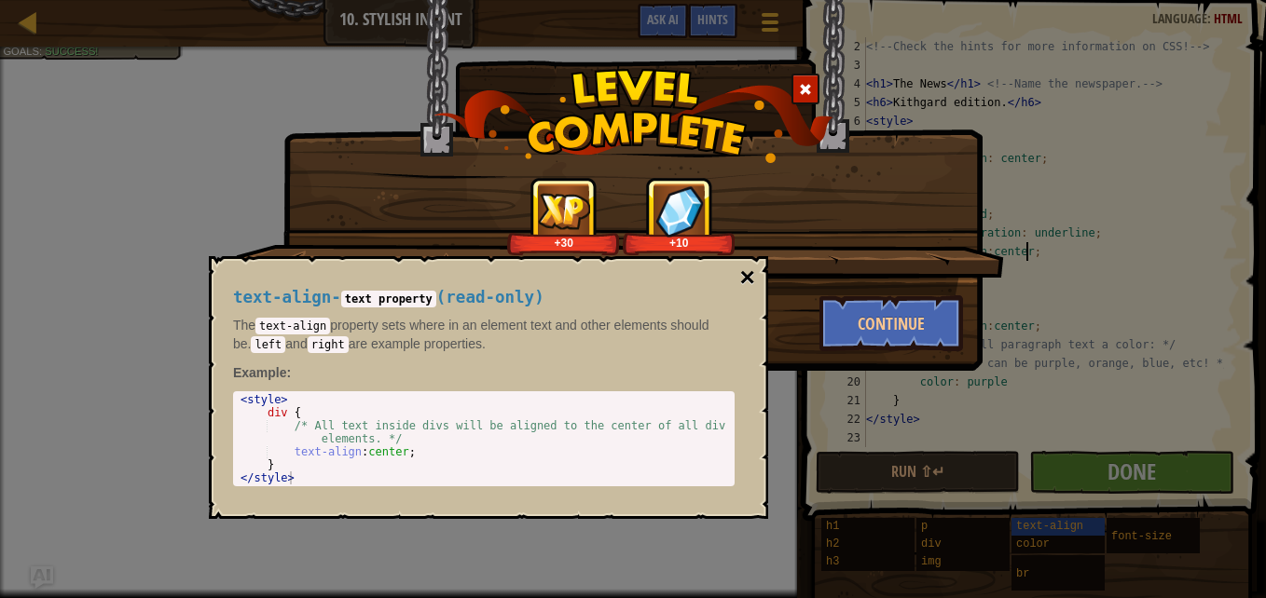
click at [743, 276] on button "×" at bounding box center [747, 278] width 15 height 26
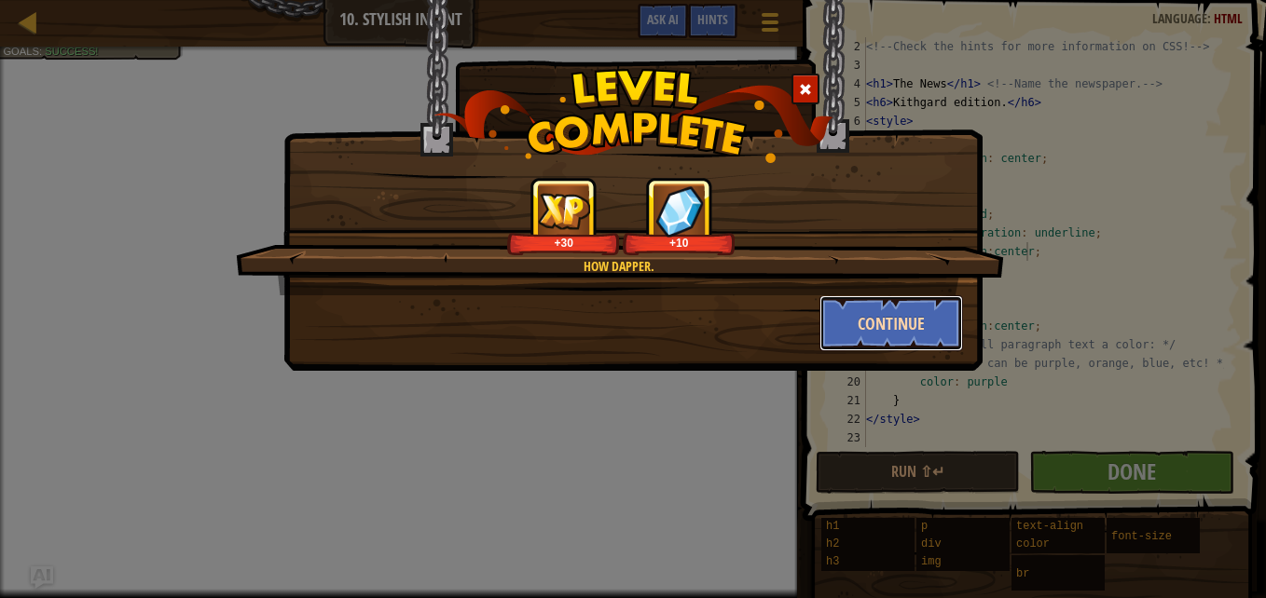
click at [920, 316] on button "Continue" at bounding box center [891, 324] width 144 height 56
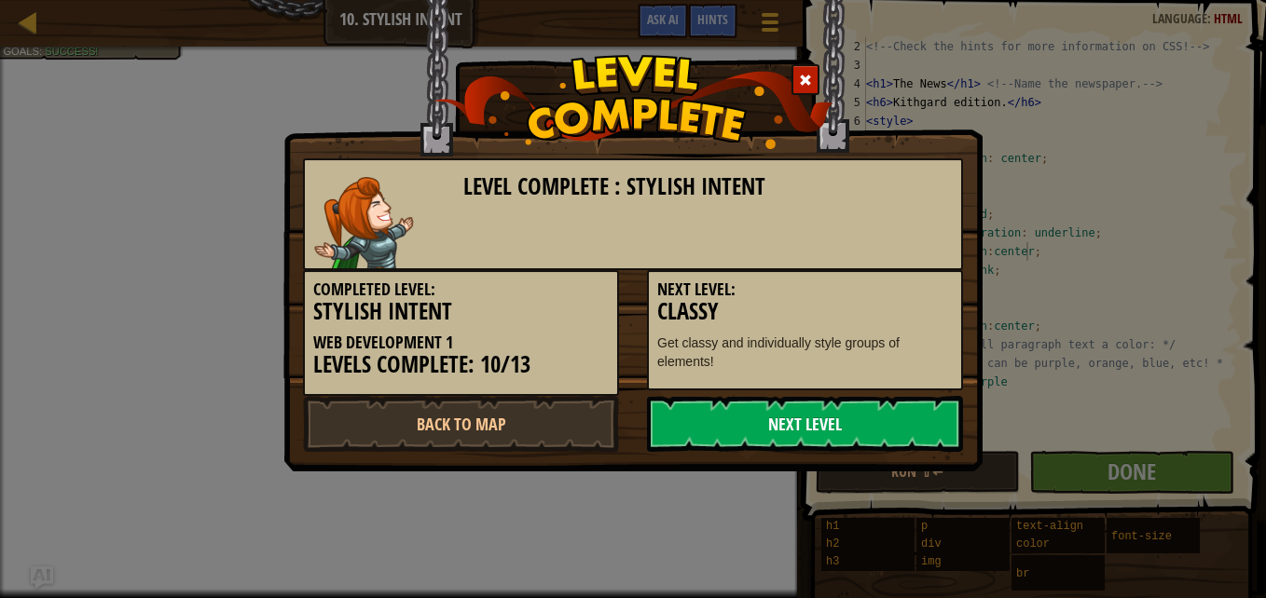
click at [832, 419] on link "Next Level" at bounding box center [805, 424] width 316 height 56
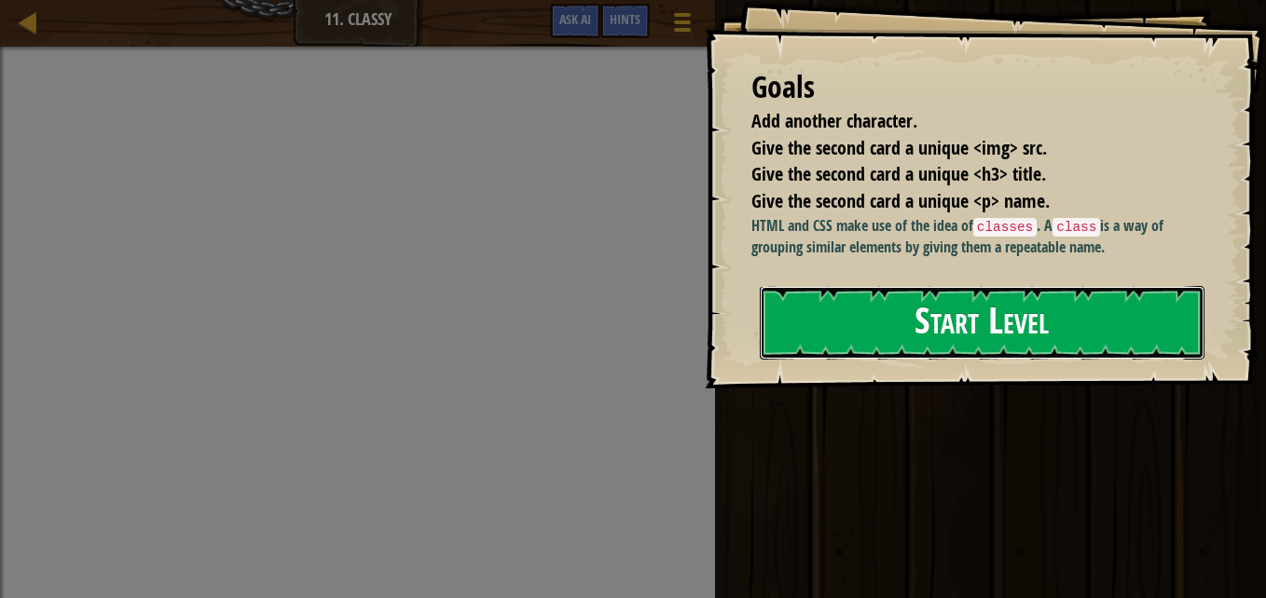
click at [879, 321] on button "Start Level" at bounding box center [982, 323] width 445 height 74
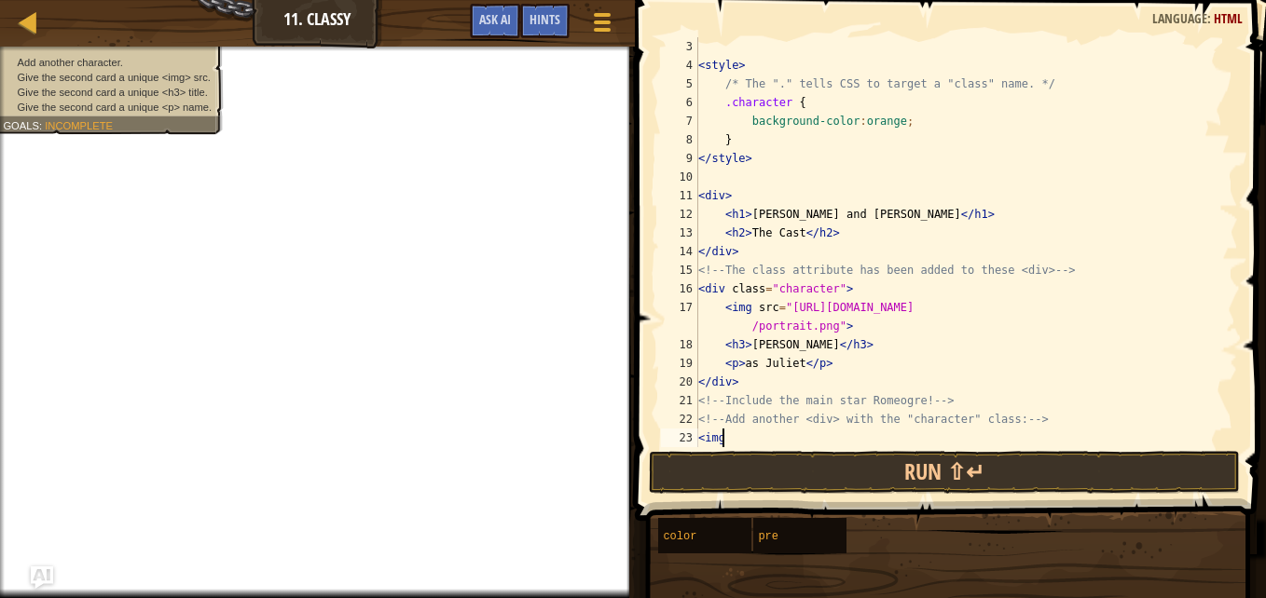
scroll to position [8, 1]
click at [1074, 222] on div "< style > /* The "." tells CSS to target a "class" name. */ .character { backgr…" at bounding box center [958, 260] width 529 height 447
click at [749, 437] on div "< style > /* The "." tells CSS to target a "class" name. */ .character { backgr…" at bounding box center [958, 260] width 529 height 447
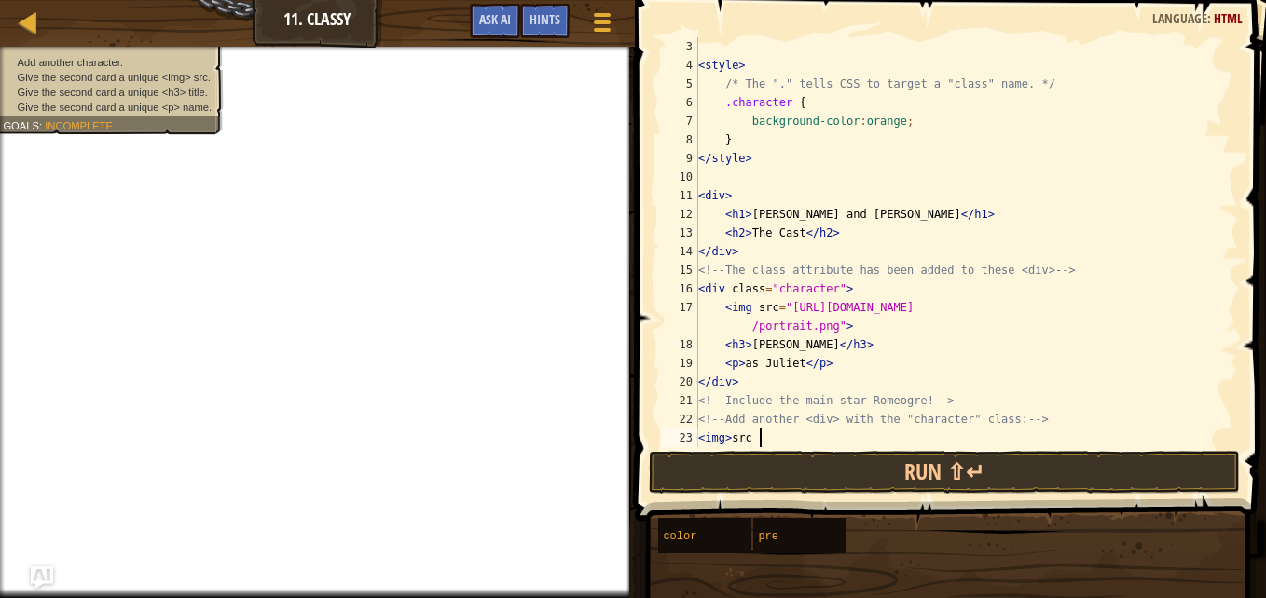
paste textarea "[URL][DOMAIN_NAME]"
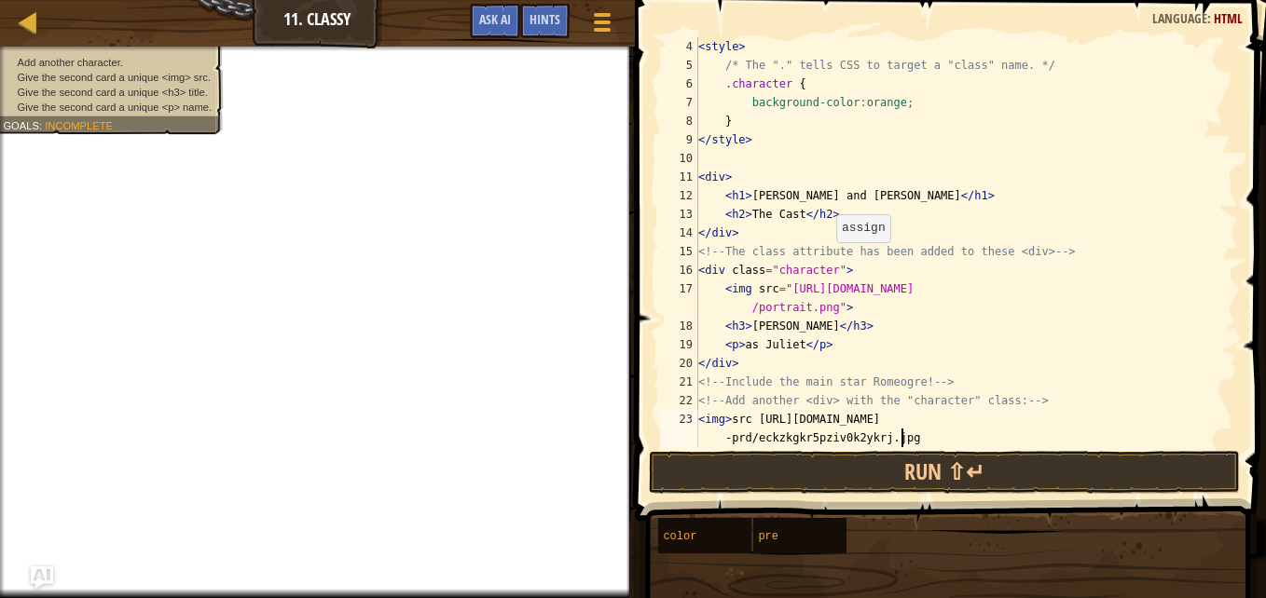
scroll to position [56, 0]
click at [755, 423] on div "< style > /* The "." tells CSS to target a "class" name. */ .character { backgr…" at bounding box center [958, 260] width 529 height 447
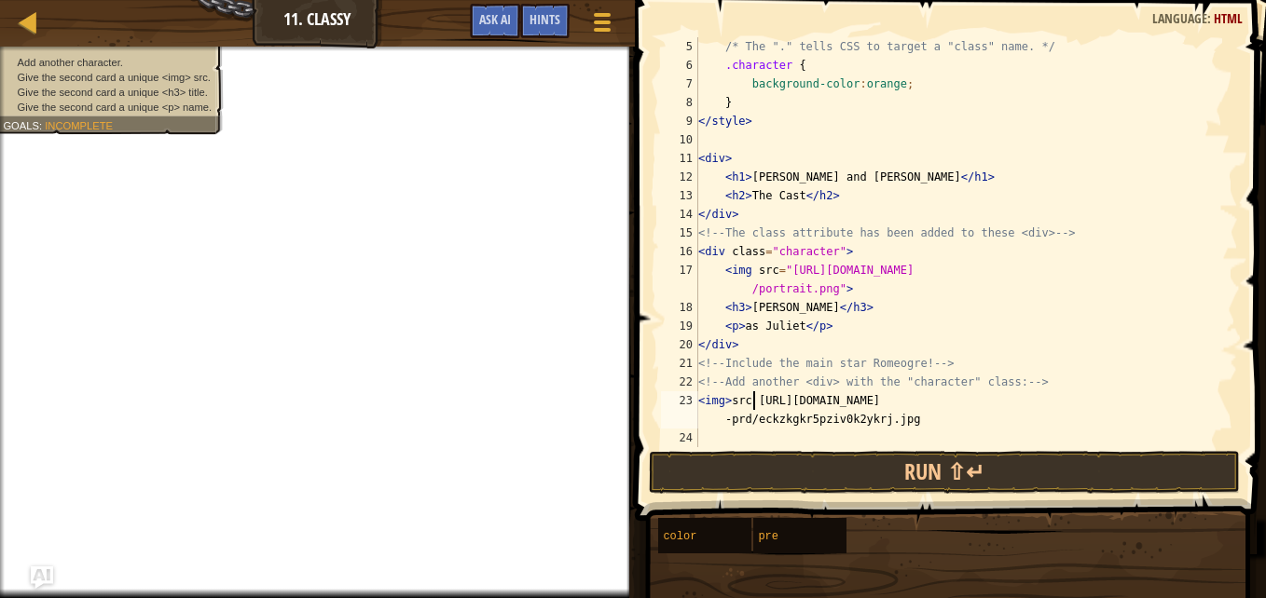
scroll to position [8, 5]
type textarea "<img> src= [URL][DOMAIN_NAME]"
click at [977, 472] on button "Run ⇧↵" at bounding box center [944, 472] width 591 height 43
click at [866, 478] on button "Run ⇧↵" at bounding box center [944, 472] width 591 height 43
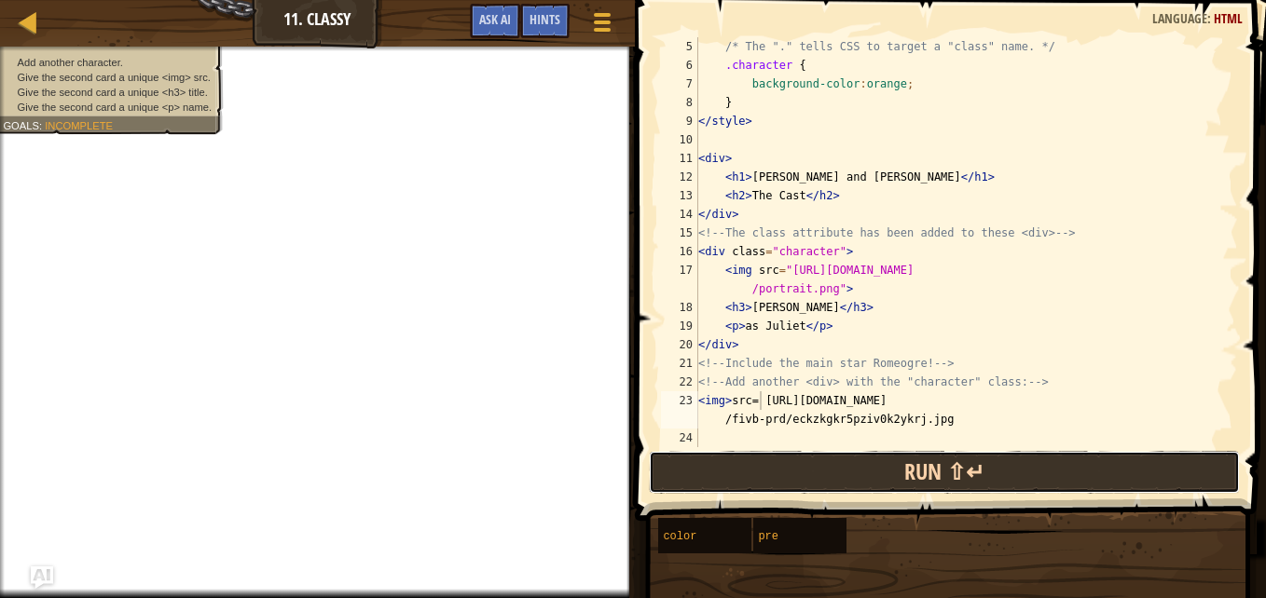
click at [866, 478] on button "Run ⇧↵" at bounding box center [944, 472] width 591 height 43
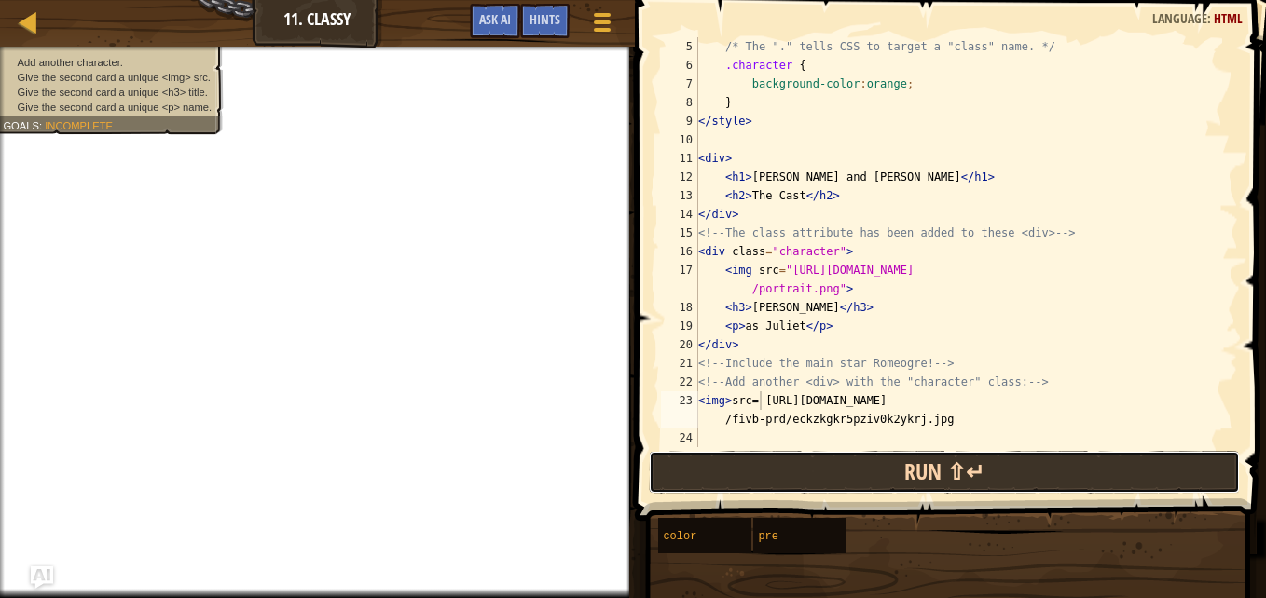
click at [866, 478] on button "Run ⇧↵" at bounding box center [944, 472] width 591 height 43
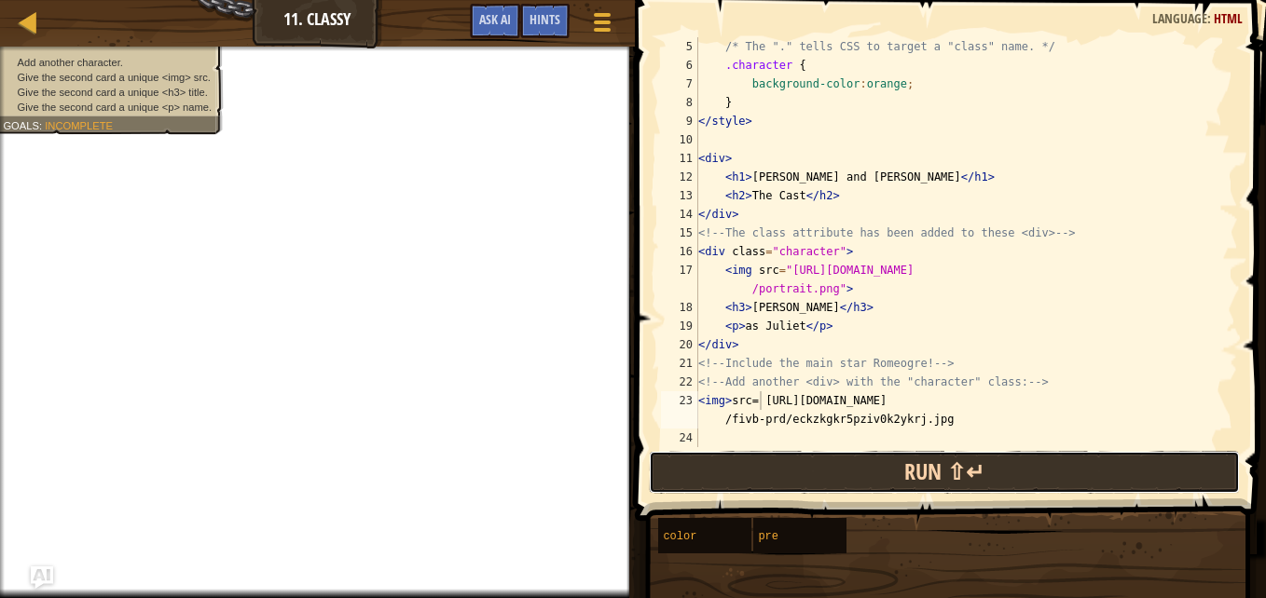
click at [866, 478] on button "Run ⇧↵" at bounding box center [944, 472] width 591 height 43
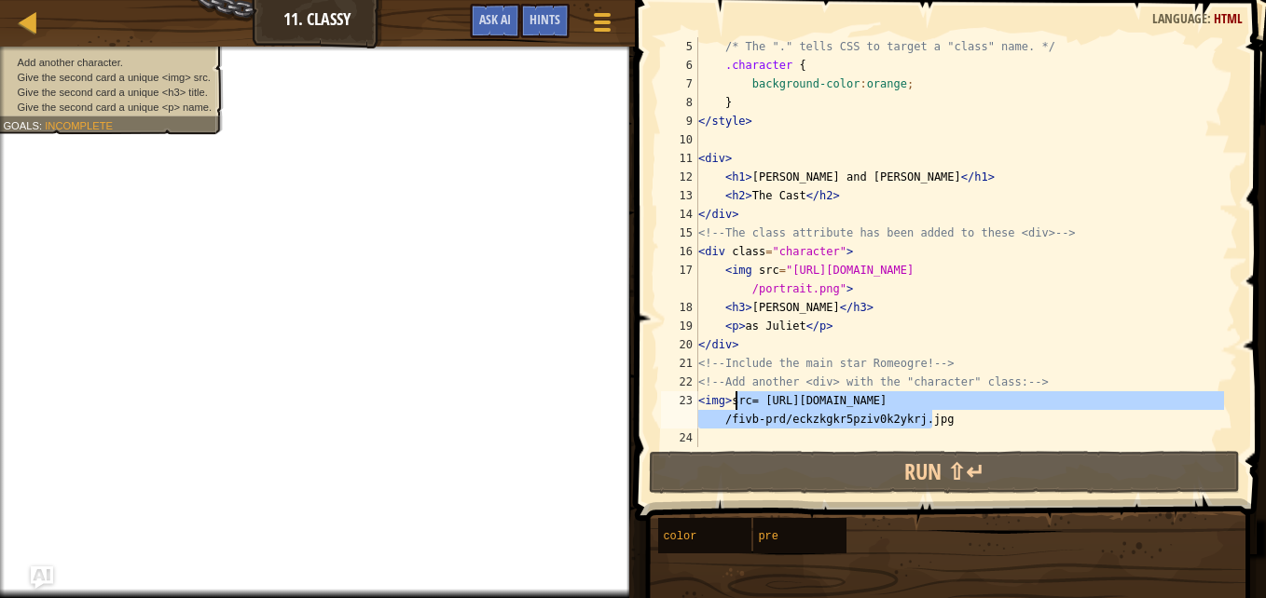
drag, startPoint x: 946, startPoint y: 424, endPoint x: 736, endPoint y: 398, distance: 212.3
click at [736, 398] on div "/* The "." tells CSS to target a "class" name. */ .character { background-color…" at bounding box center [958, 260] width 529 height 447
click at [598, 19] on div at bounding box center [601, 21] width 25 height 27
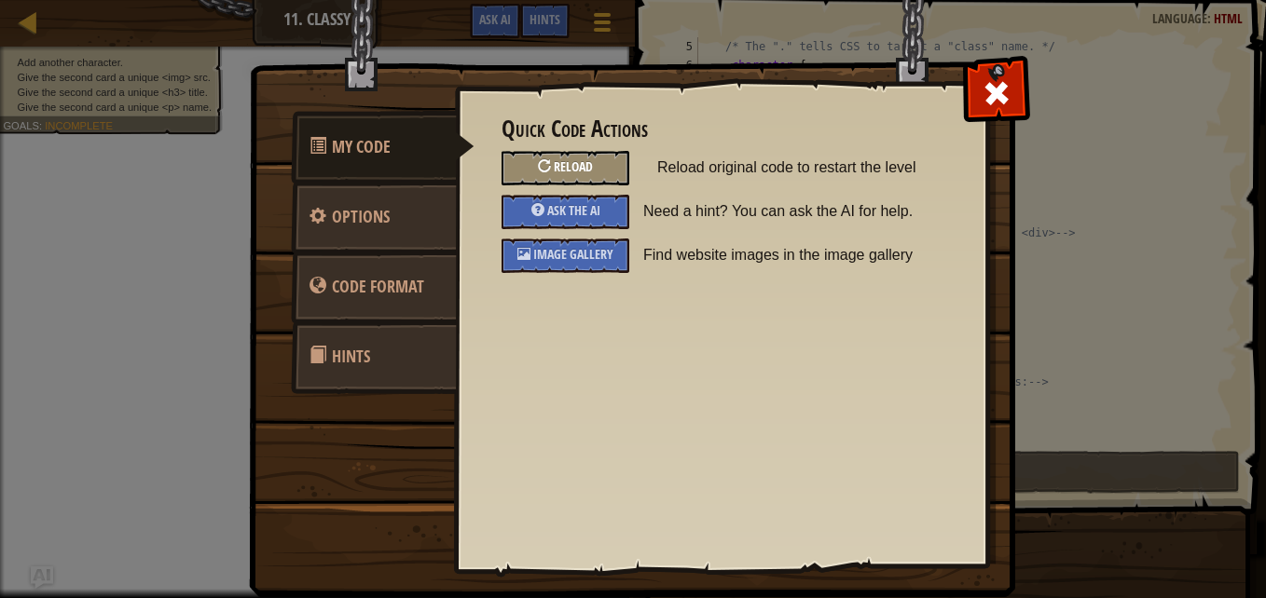
click at [594, 164] on div "Reload" at bounding box center [566, 168] width 128 height 34
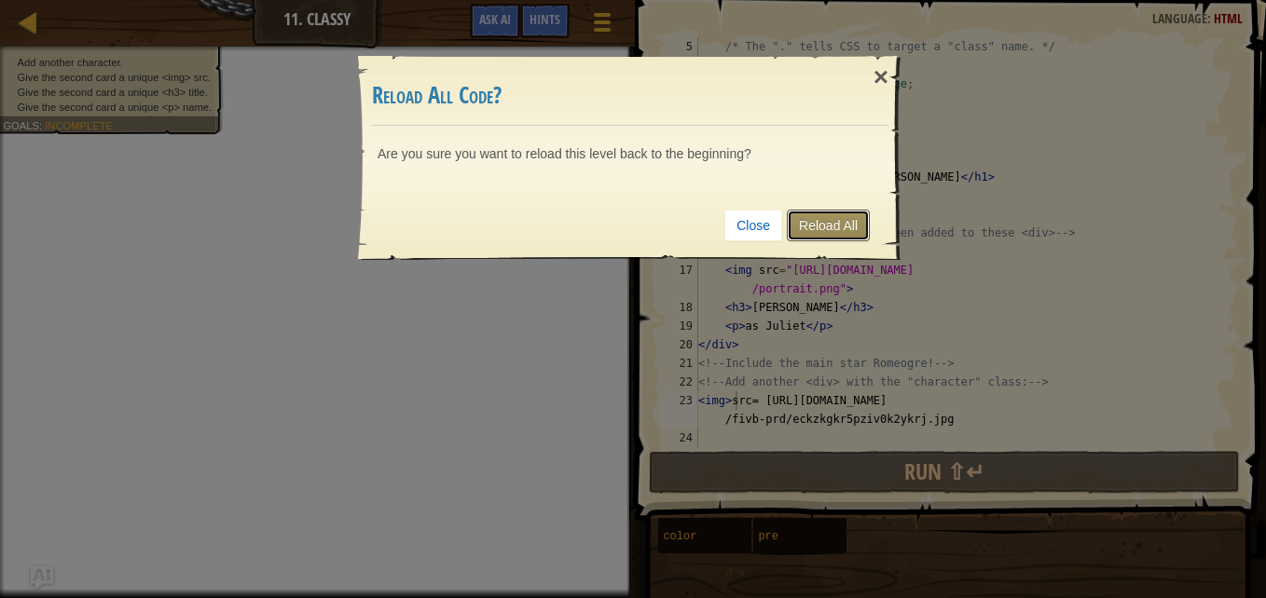
click at [819, 224] on link "Reload All" at bounding box center [828, 226] width 83 height 32
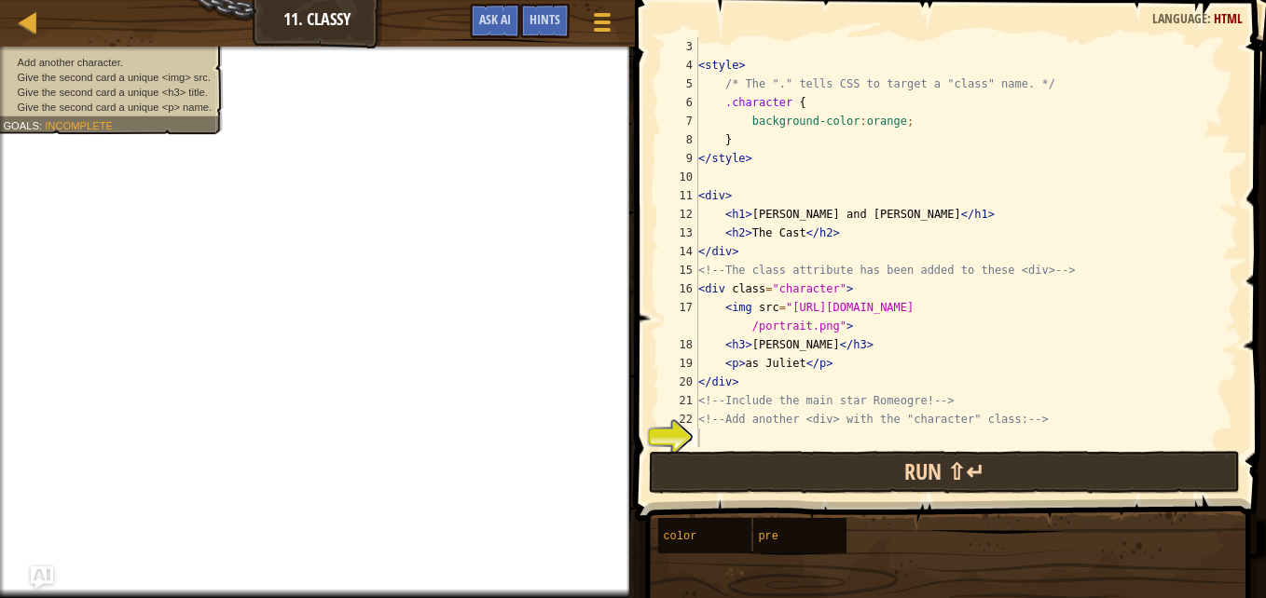
scroll to position [8, 0]
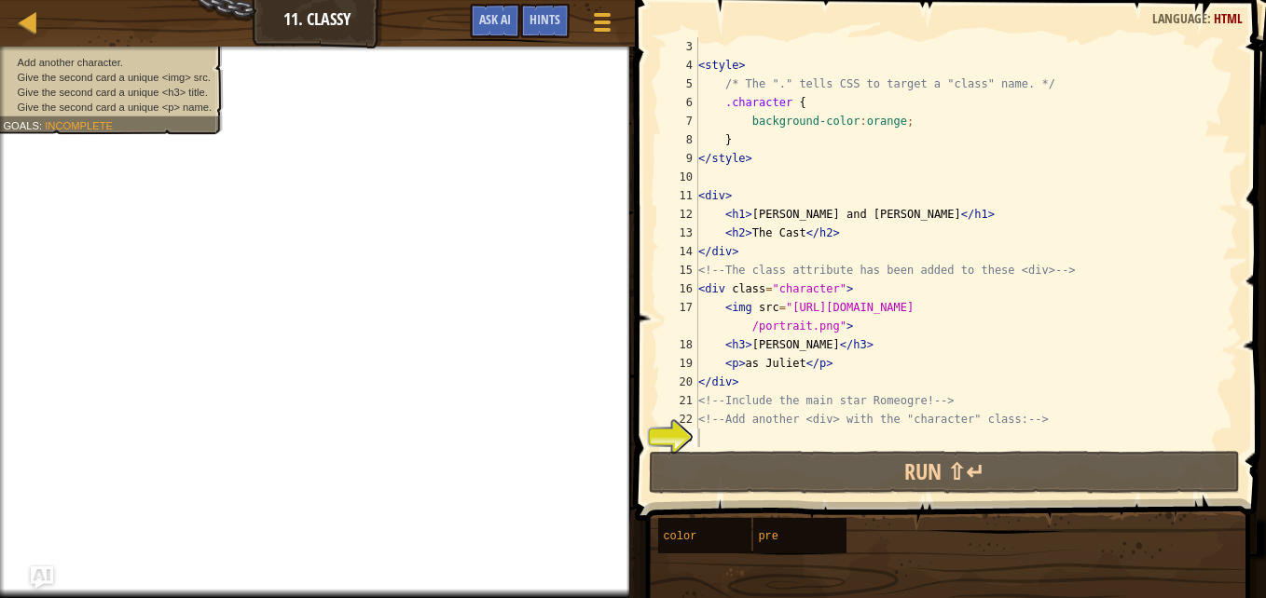
drag, startPoint x: 887, startPoint y: 501, endPoint x: 819, endPoint y: 374, distance: 143.9
click at [819, 374] on div "Hints Image Gallery 3 4 5 6 7 8 9 10 11 12 13 14 15 16 17 18 19 20 21 22 23 < s…" at bounding box center [947, 294] width 637 height 589
click at [600, 24] on div at bounding box center [601, 21] width 25 height 27
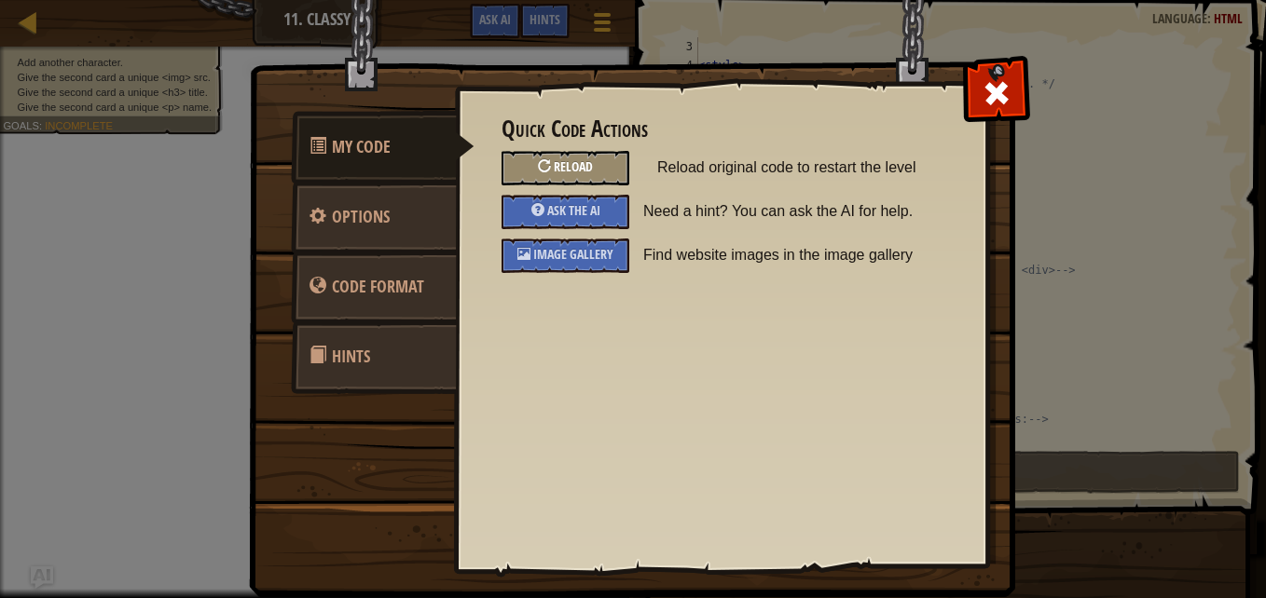
click at [572, 164] on span "Reload" at bounding box center [573, 167] width 39 height 18
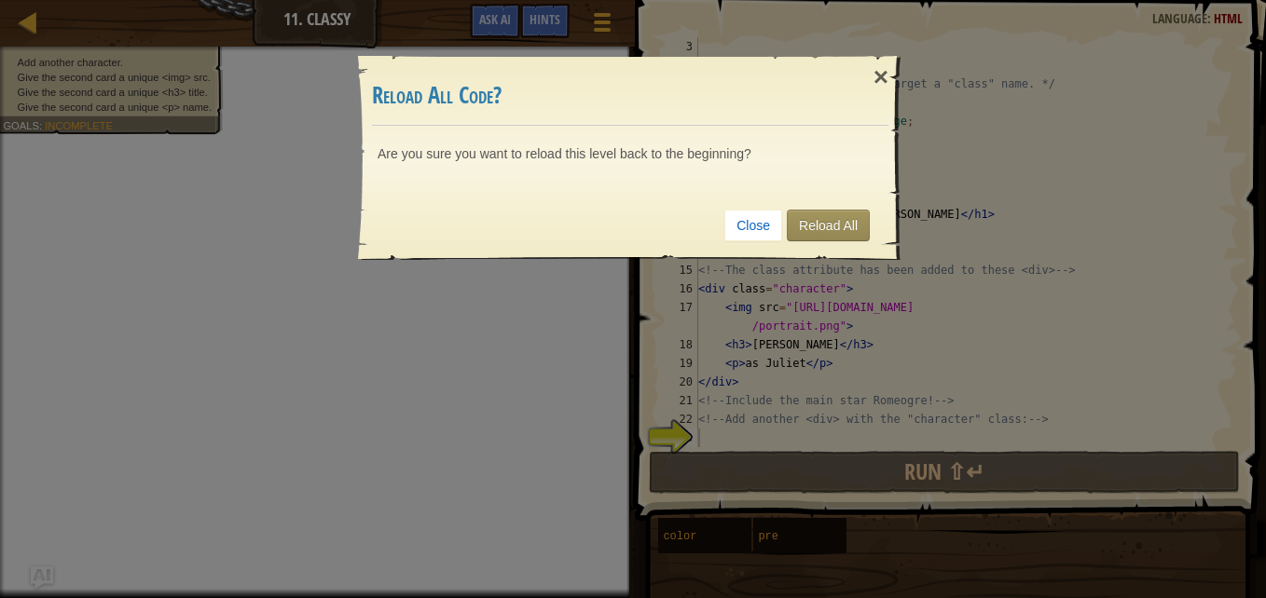
click at [861, 243] on div "Close Reload All" at bounding box center [630, 225] width 516 height 69
click at [836, 243] on div "Close Reload All" at bounding box center [630, 225] width 516 height 69
click at [832, 233] on link "Reload All" at bounding box center [828, 226] width 83 height 32
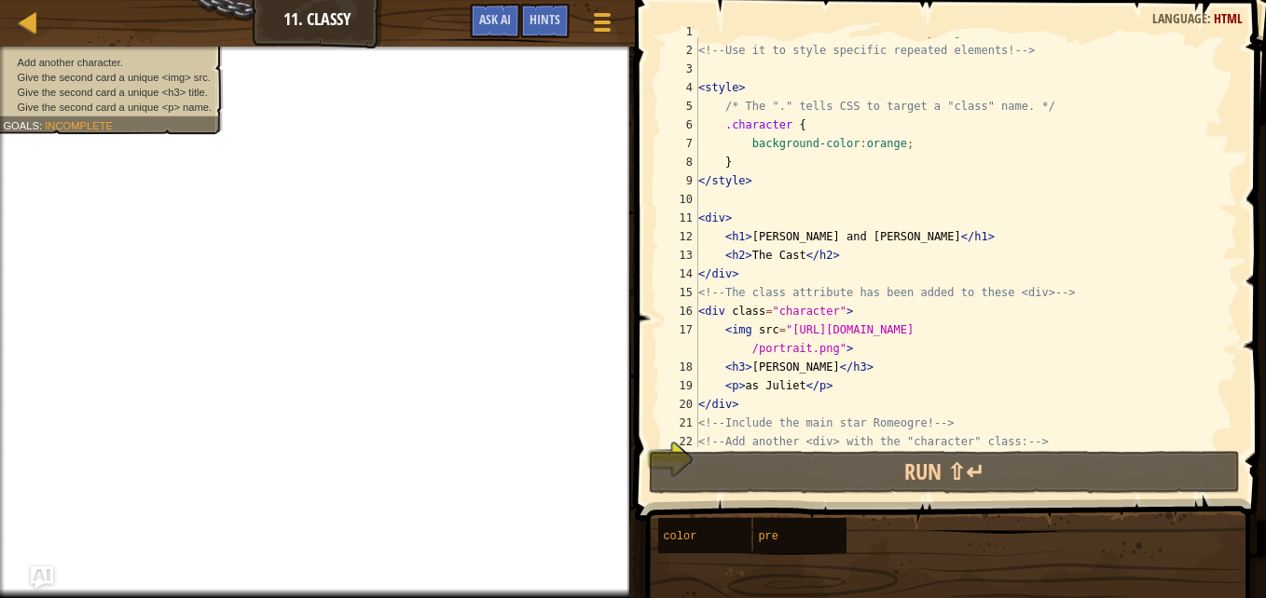
scroll to position [11, 0]
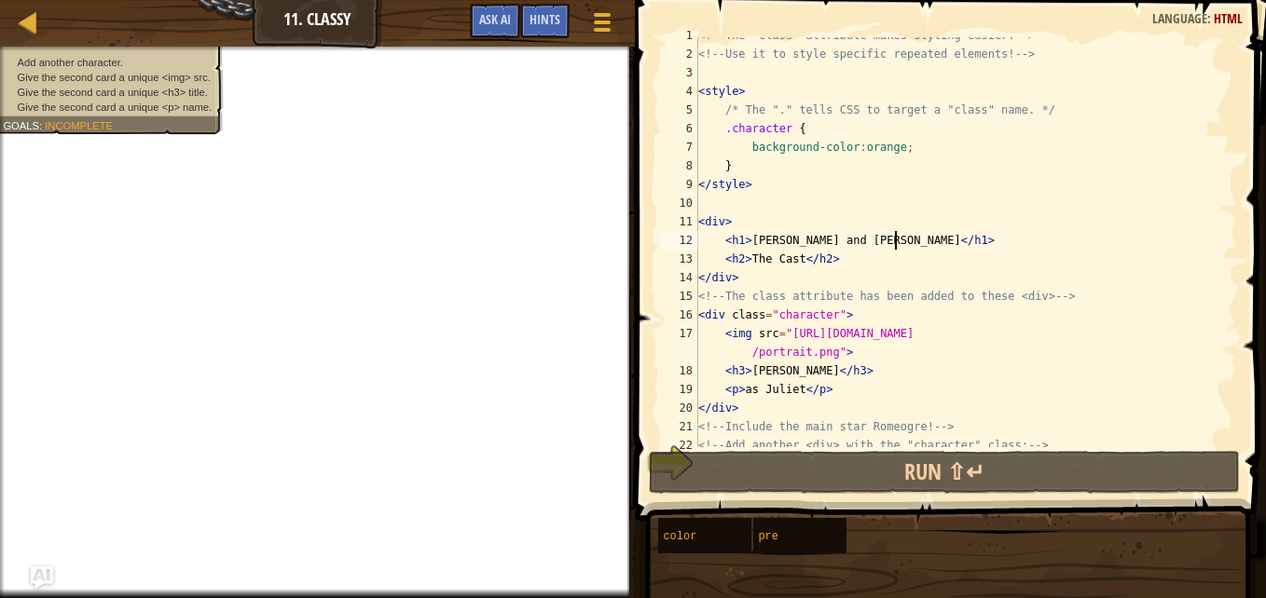
click at [1066, 241] on div "<!-- The "class" attribute makes styling easier. --> <!-- Use it to style speci…" at bounding box center [958, 249] width 529 height 447
click at [898, 149] on div "<!-- The "class" attribute makes styling easier. --> <!-- Use it to style speci…" at bounding box center [958, 249] width 529 height 447
click at [803, 129] on div "<!-- The "class" attribute makes styling easier. --> <!-- Use it to style speci…" at bounding box center [958, 249] width 529 height 447
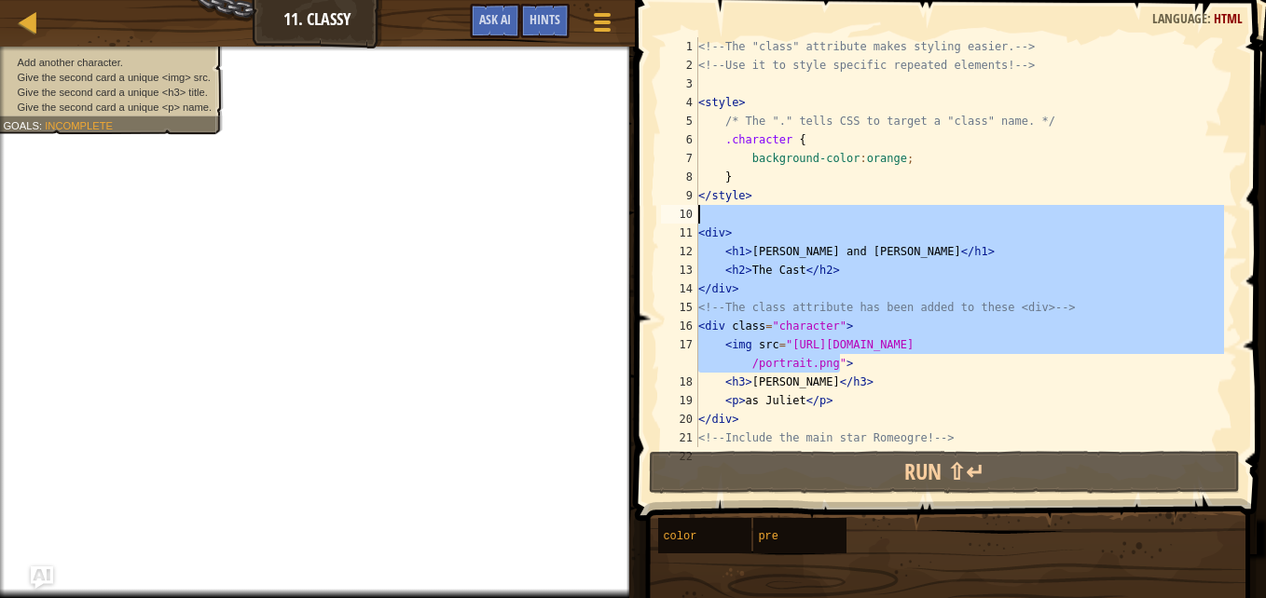
drag, startPoint x: 1080, startPoint y: 363, endPoint x: 884, endPoint y: 173, distance: 272.9
click at [884, 173] on div "<!-- The "class" attribute makes styling easier. --> <!-- Use it to style speci…" at bounding box center [958, 260] width 529 height 447
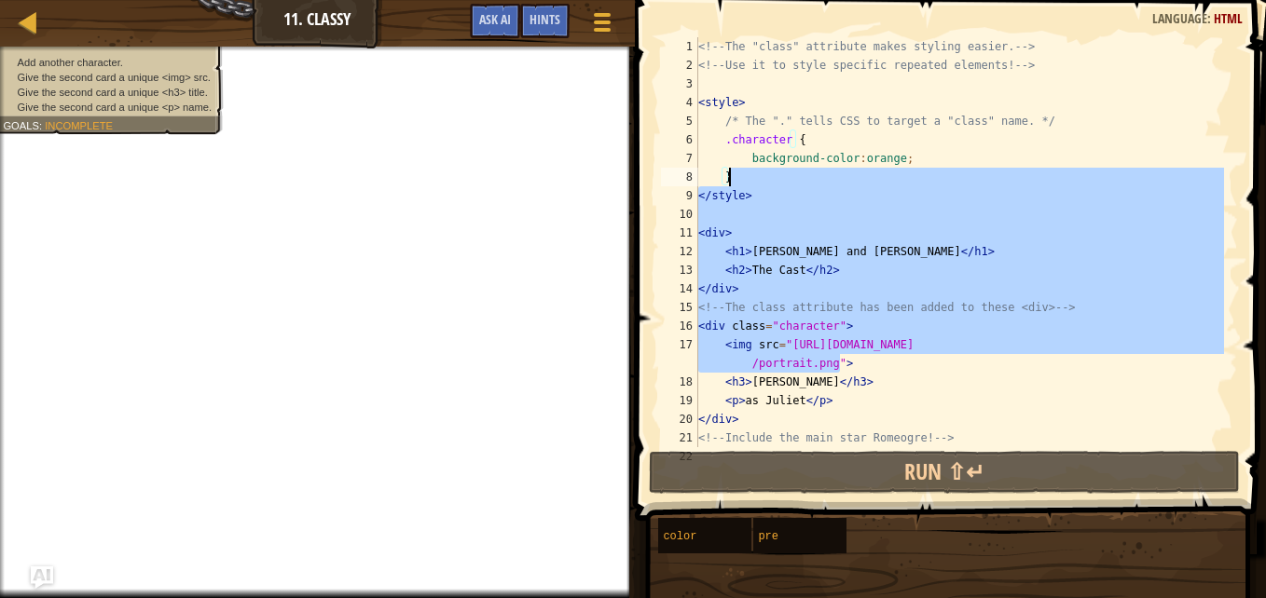
click at [1003, 390] on div "<!-- The "class" attribute makes styling easier. --> <!-- Use it to style speci…" at bounding box center [958, 260] width 529 height 447
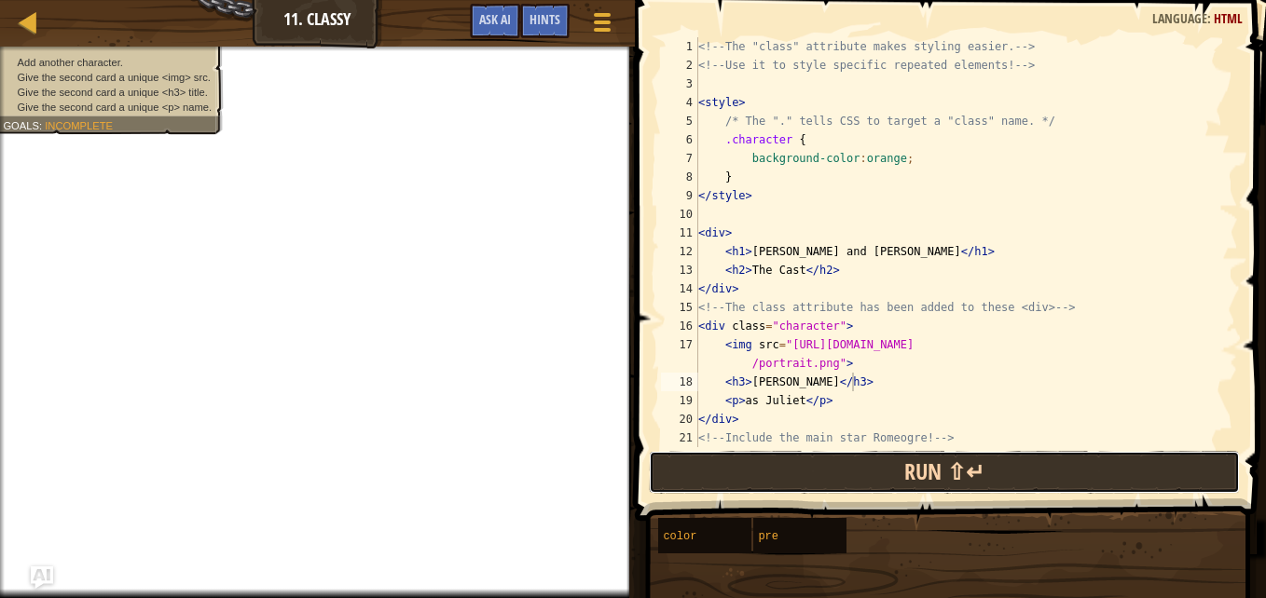
click at [869, 453] on button "Run ⇧↵" at bounding box center [944, 472] width 591 height 43
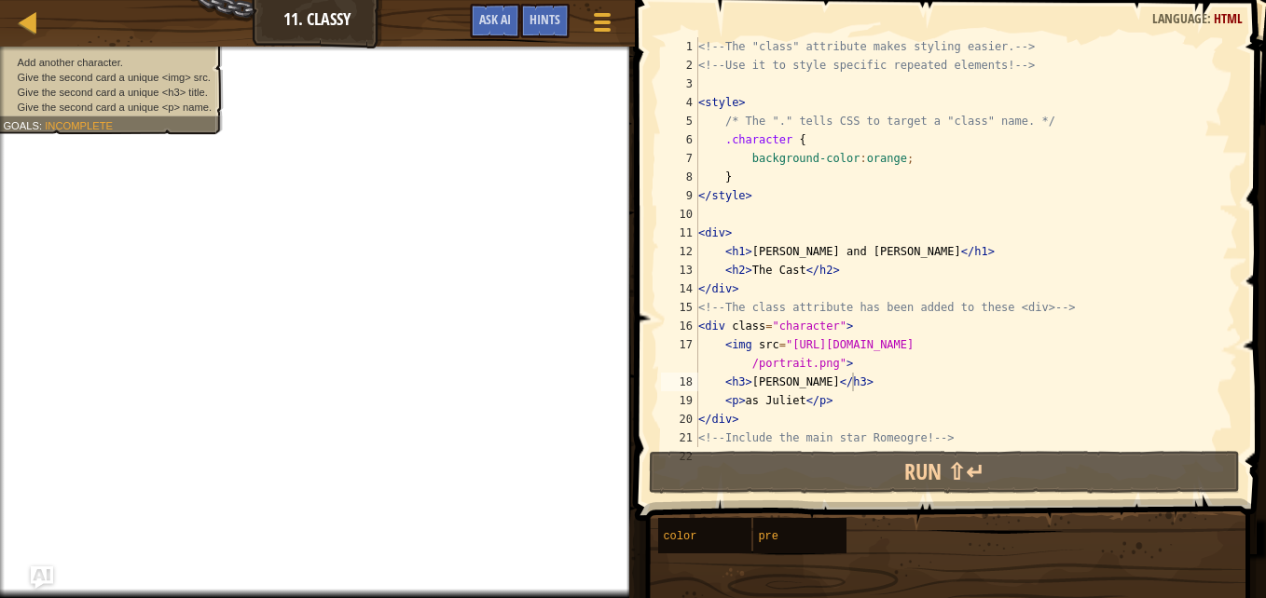
click at [1146, 122] on div "<!-- The "class" attribute makes styling easier. --> <!-- Use it to style speci…" at bounding box center [958, 260] width 529 height 447
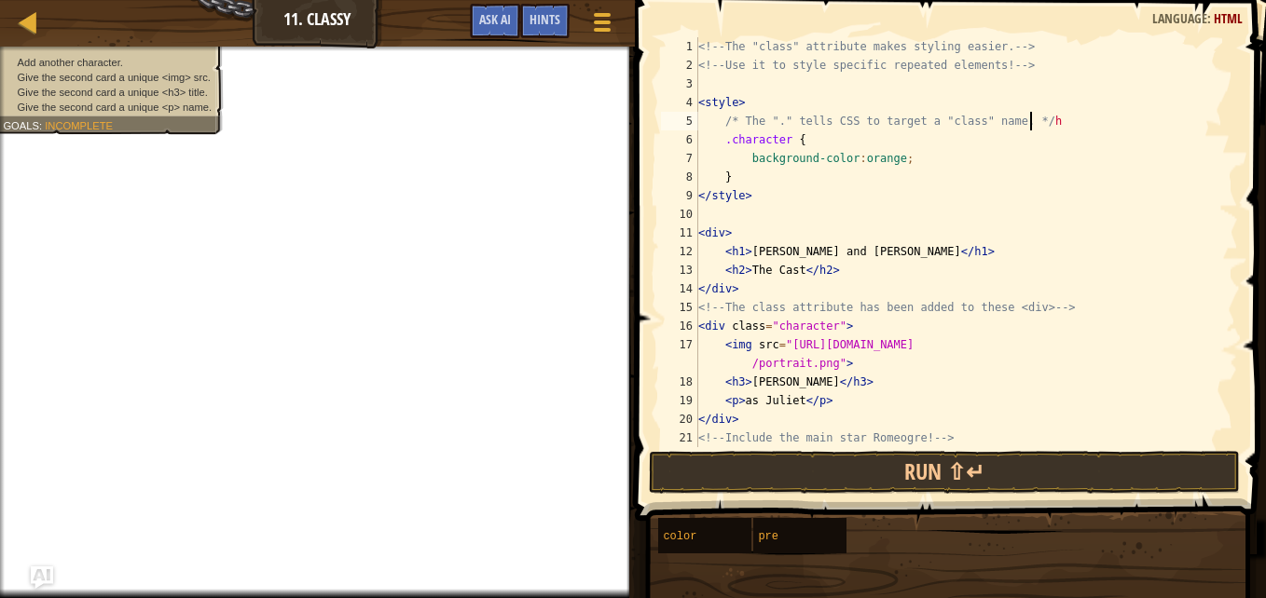
scroll to position [8, 26]
type textarea "/"
type textarea "\"
type textarea "p"
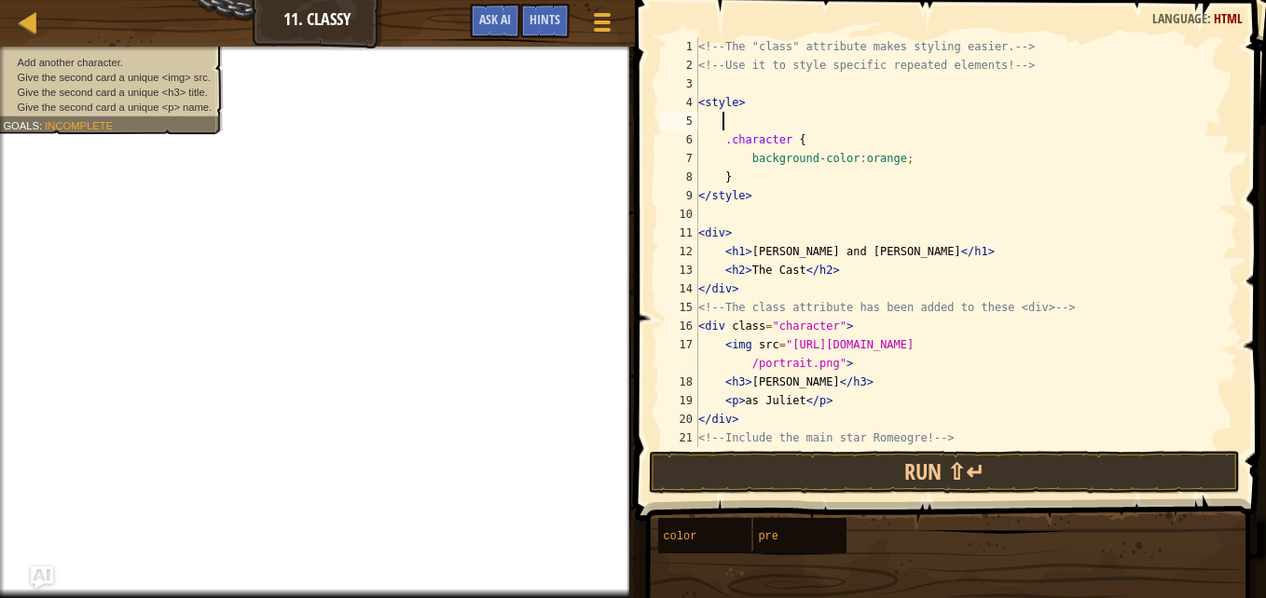
type textarea "p"
click at [612, 24] on div at bounding box center [601, 21] width 25 height 27
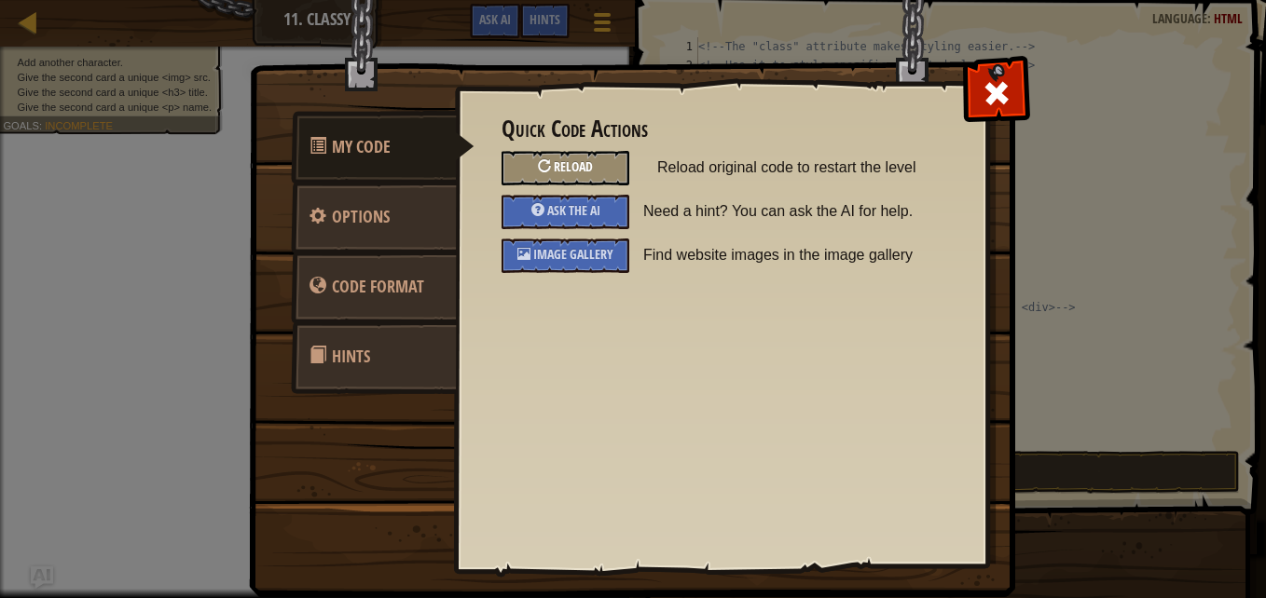
click at [541, 169] on div at bounding box center [544, 165] width 13 height 13
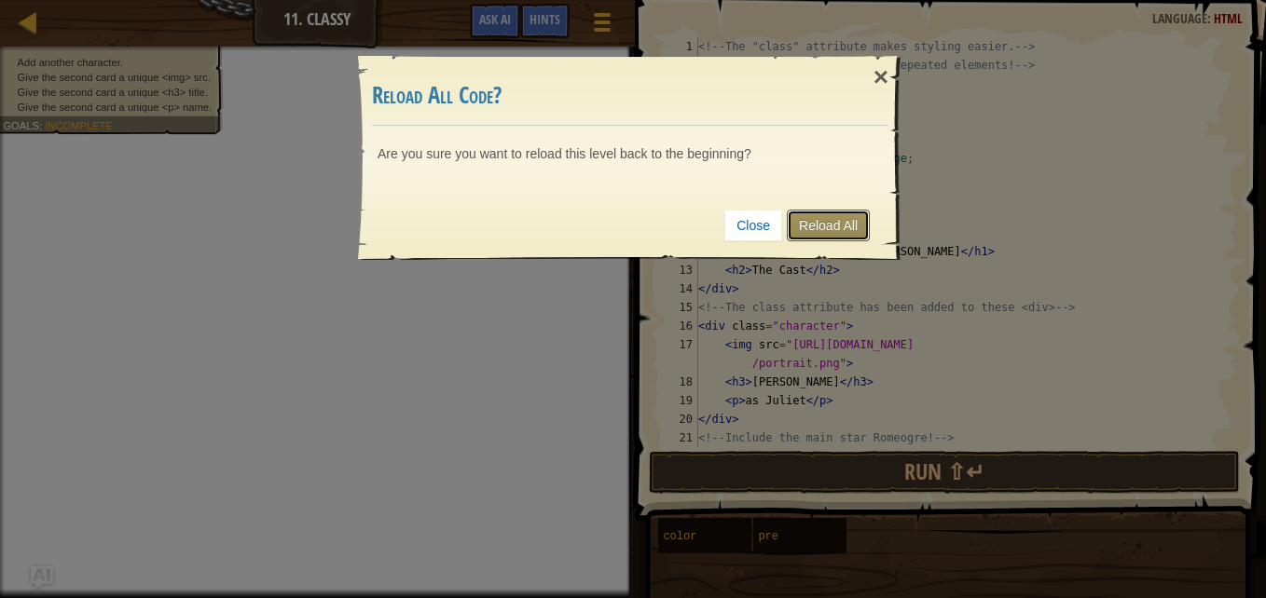
click at [846, 231] on link "Reload All" at bounding box center [828, 226] width 83 height 32
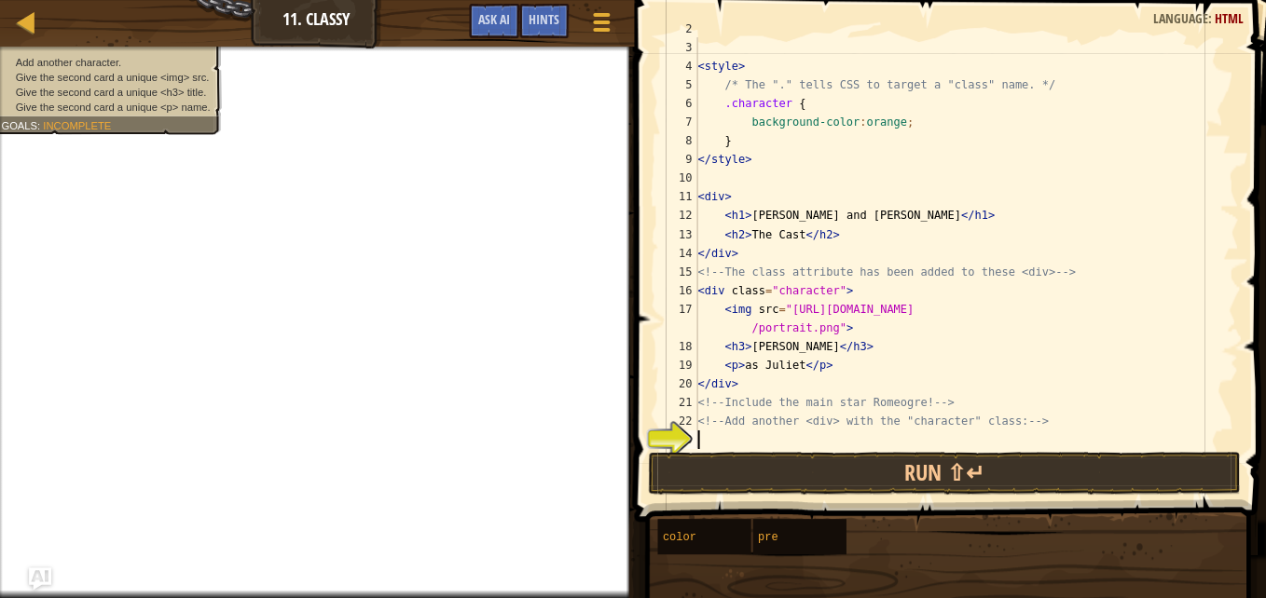
scroll to position [0, 0]
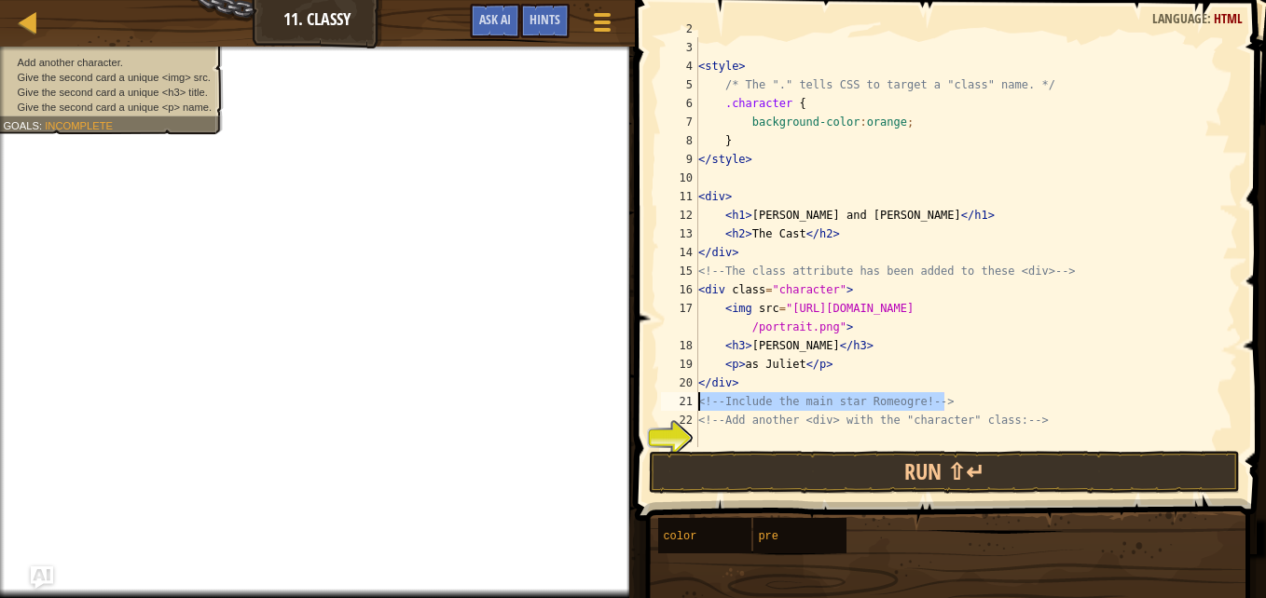
drag, startPoint x: 947, startPoint y: 400, endPoint x: 691, endPoint y: 393, distance: 256.4
click at [691, 393] on div "2 3 4 5 6 7 8 9 10 11 12 13 14 15 16 17 18 19 20 21 22 23 <!-- Use it to style …" at bounding box center [947, 242] width 581 height 410
type textarea "<!-- Include the main star [PERSON_NAME]! -->"
click at [710, 429] on div "<!-- Use it to style specific repeated elements! --> < style > /* The "." tells…" at bounding box center [958, 243] width 529 height 447
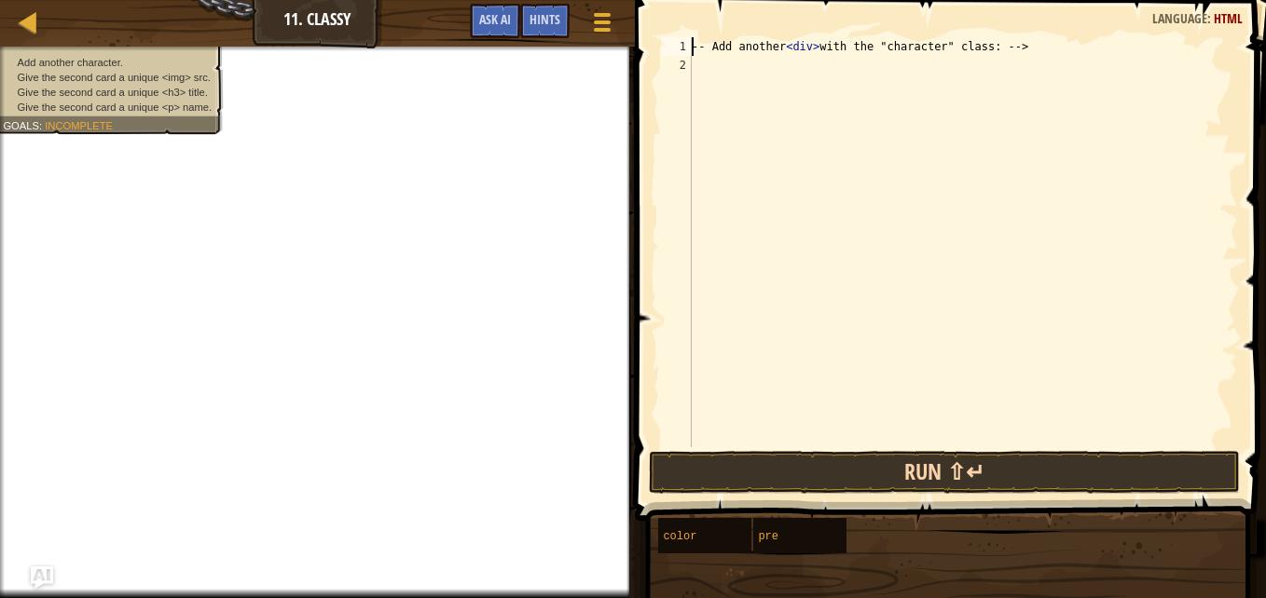
type textarea "-- Add another <div> with the "character" class: -->"
click at [763, 466] on button "Run ⇧↵" at bounding box center [944, 472] width 591 height 43
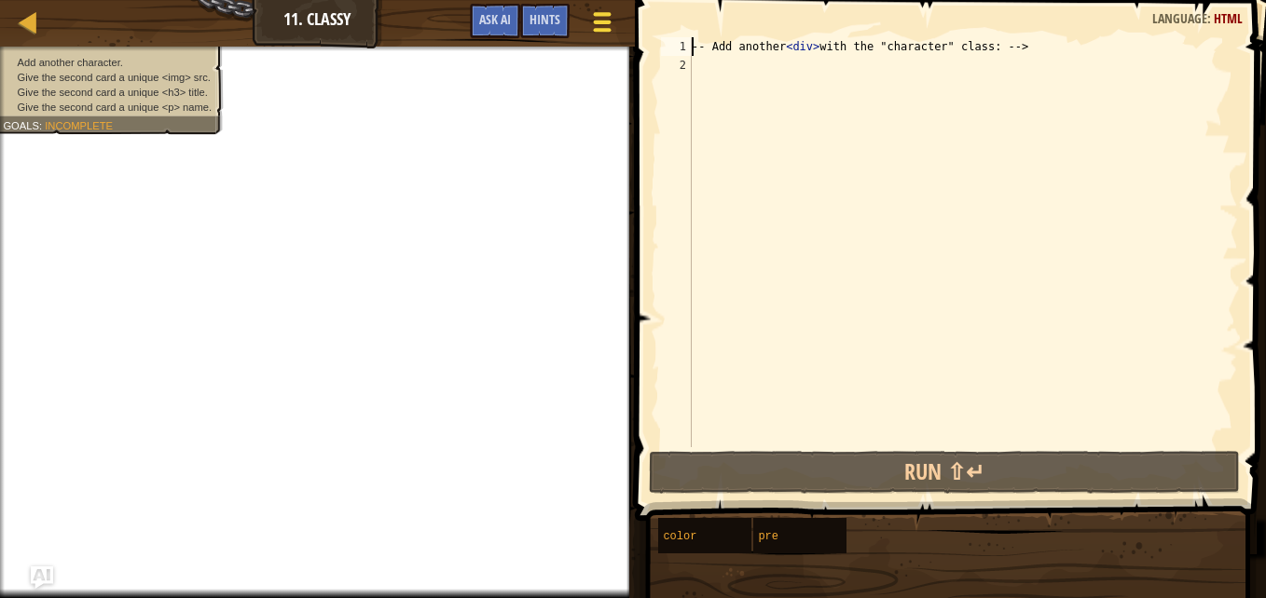
click at [591, 30] on div at bounding box center [601, 21] width 25 height 27
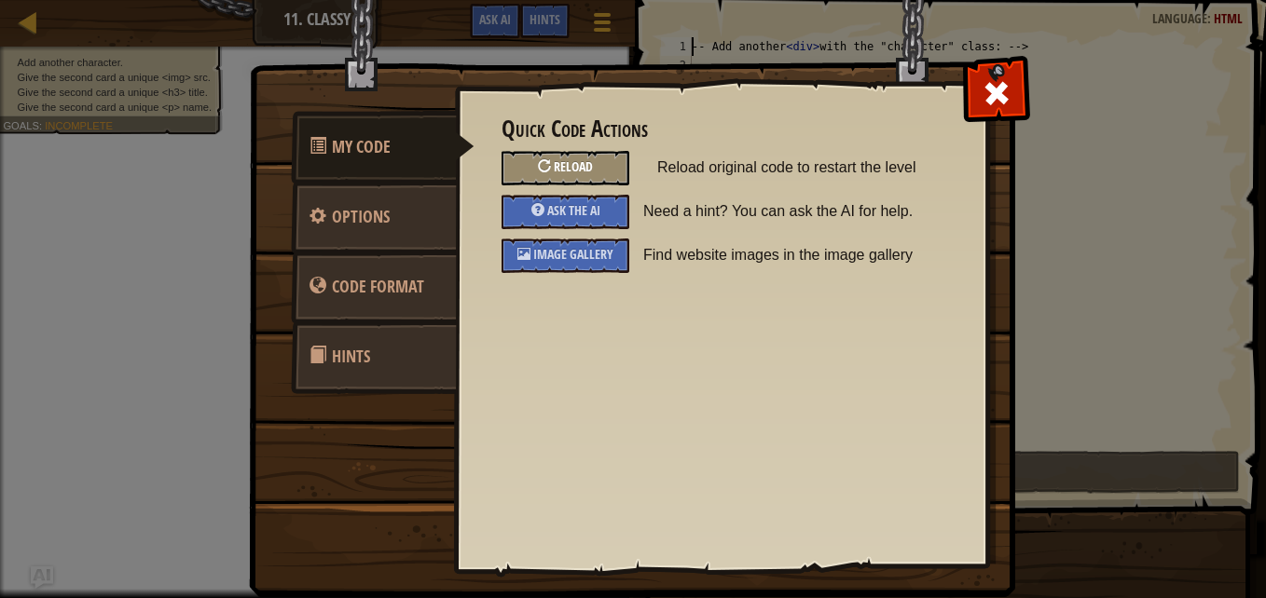
click at [545, 163] on div at bounding box center [544, 165] width 13 height 13
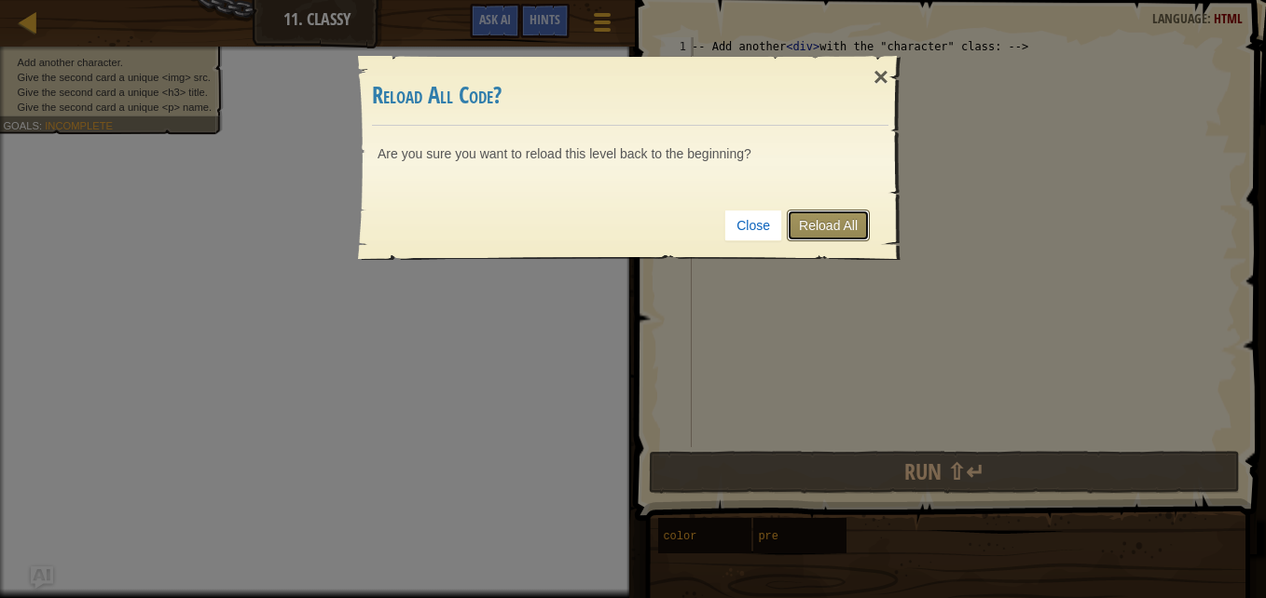
click at [843, 219] on link "Reload All" at bounding box center [828, 226] width 83 height 32
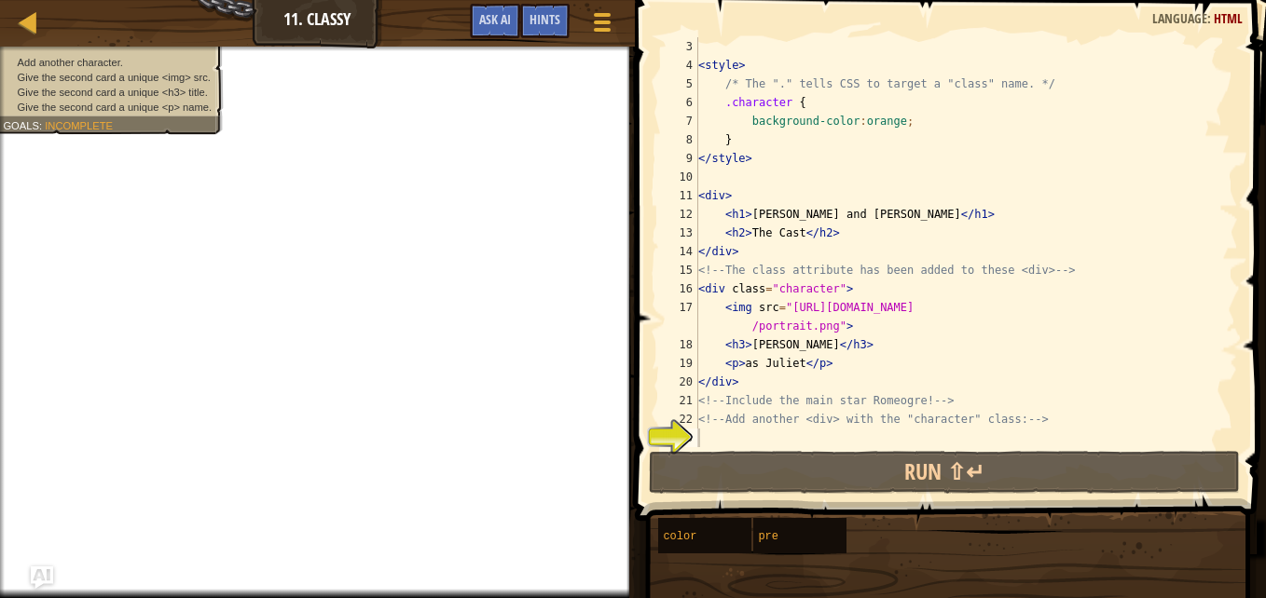
scroll to position [8, 0]
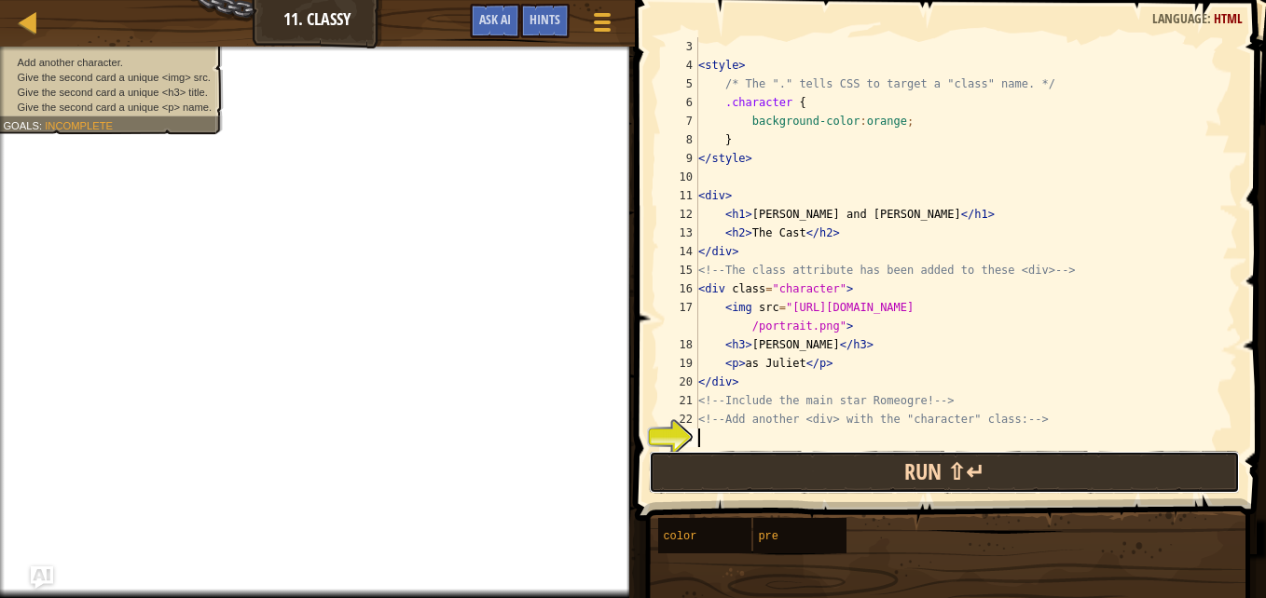
click at [896, 465] on button "Run ⇧↵" at bounding box center [944, 472] width 591 height 43
